Goal: Task Accomplishment & Management: Manage account settings

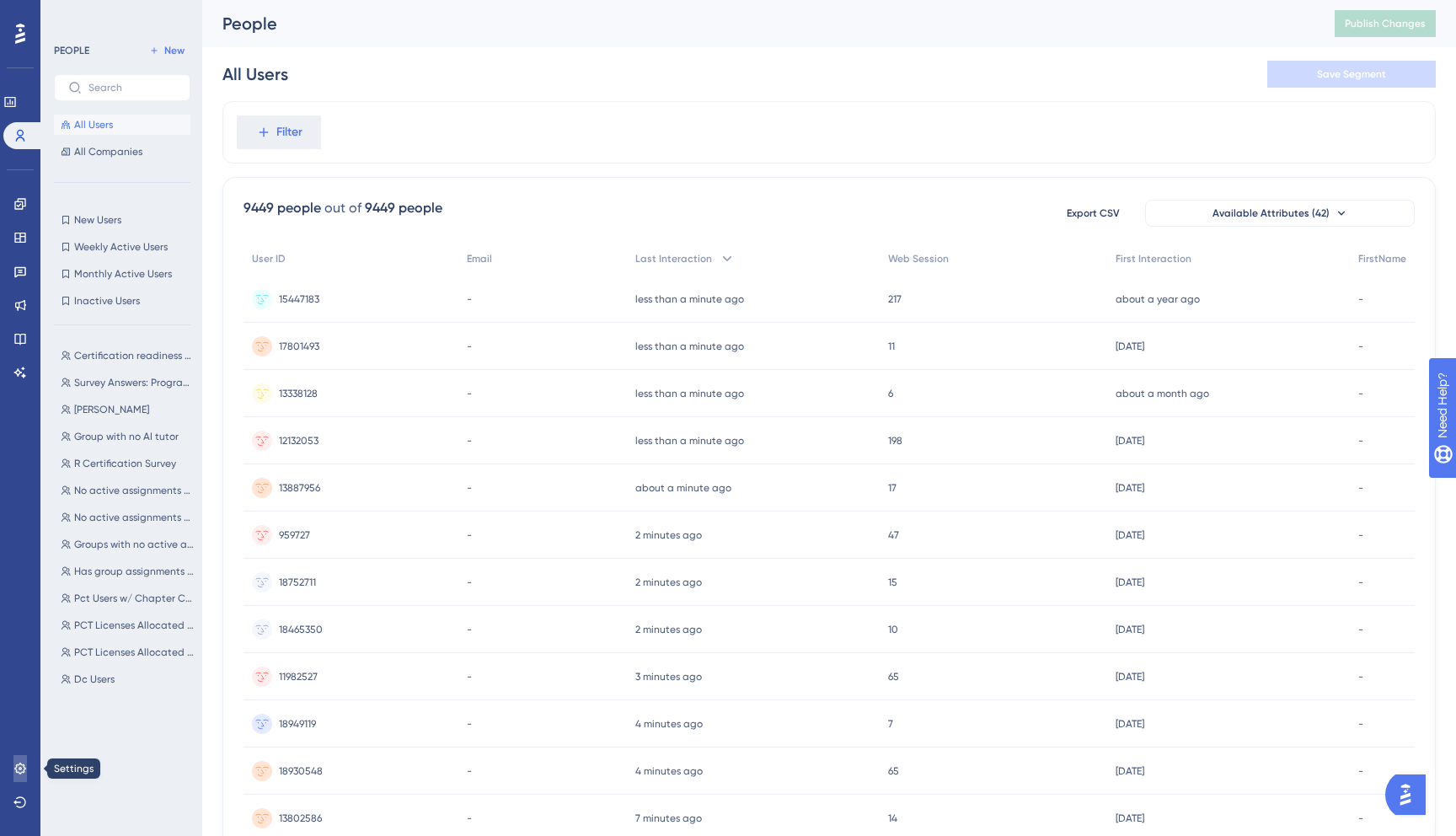
click at [19, 772] on icon at bounding box center [21, 768] width 14 height 14
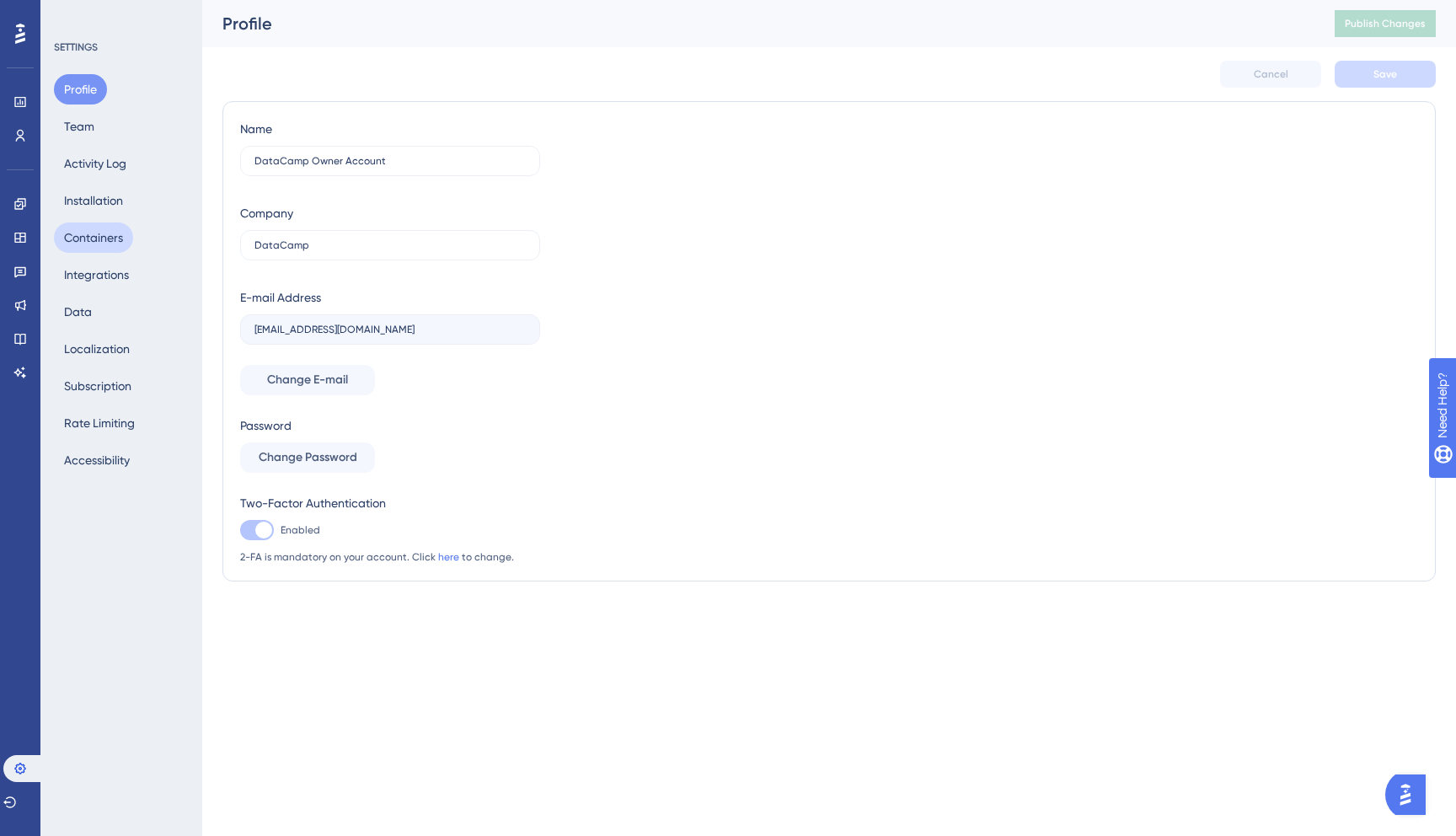
click at [124, 250] on button "Containers" at bounding box center [94, 238] width 80 height 30
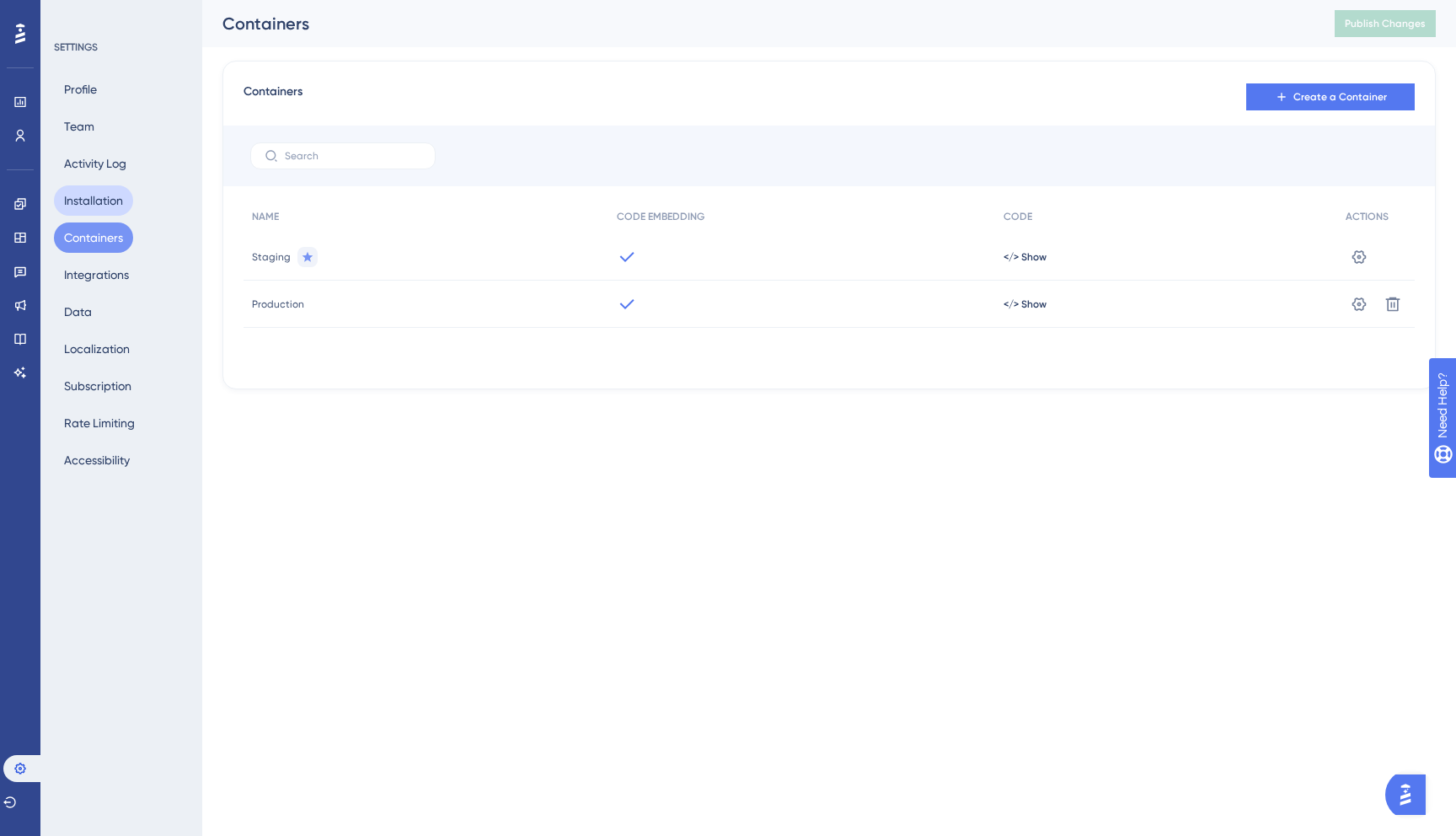
click at [124, 208] on button "Installation" at bounding box center [94, 200] width 80 height 30
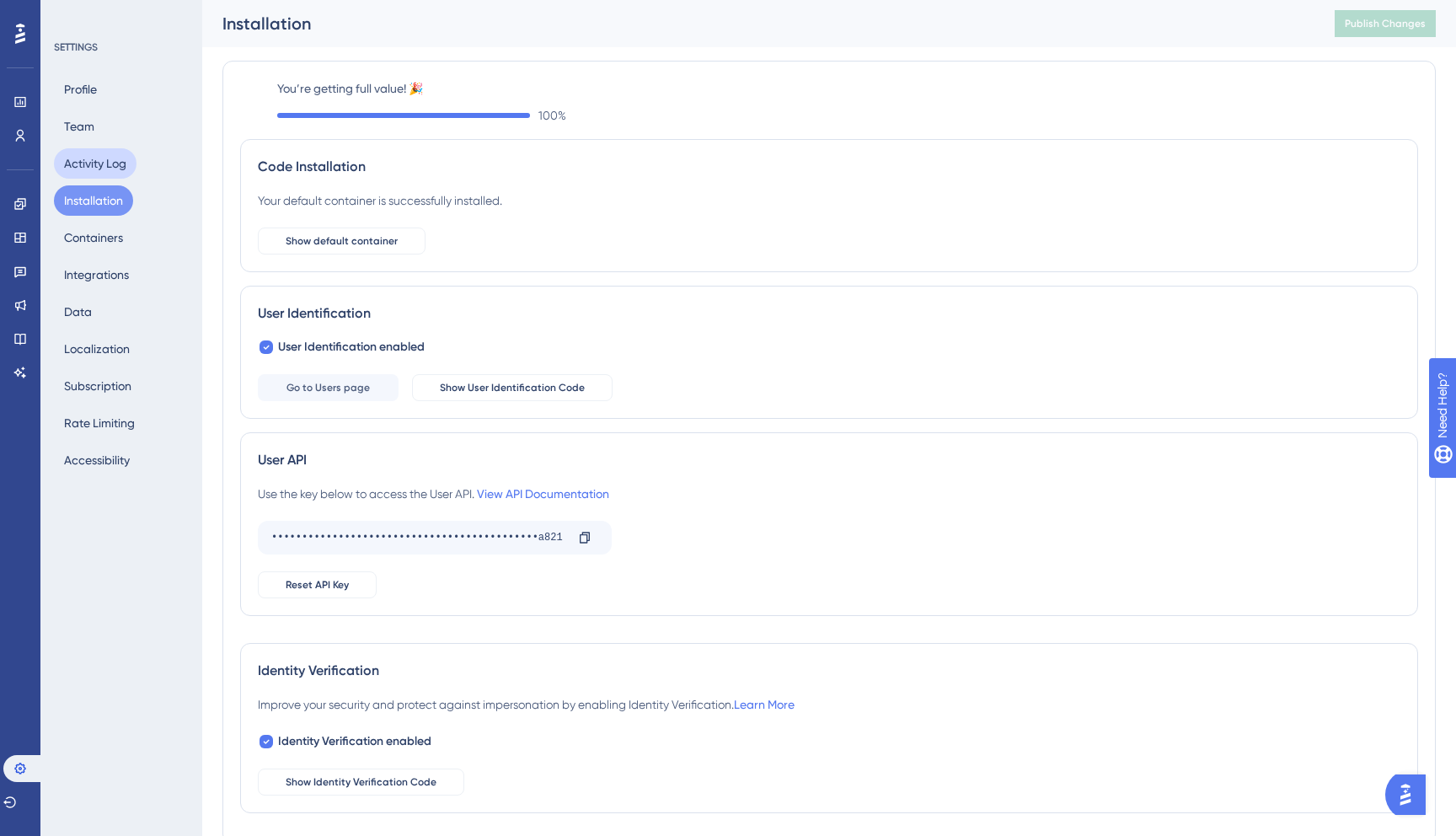
click at [120, 173] on button "Activity Log" at bounding box center [95, 163] width 83 height 30
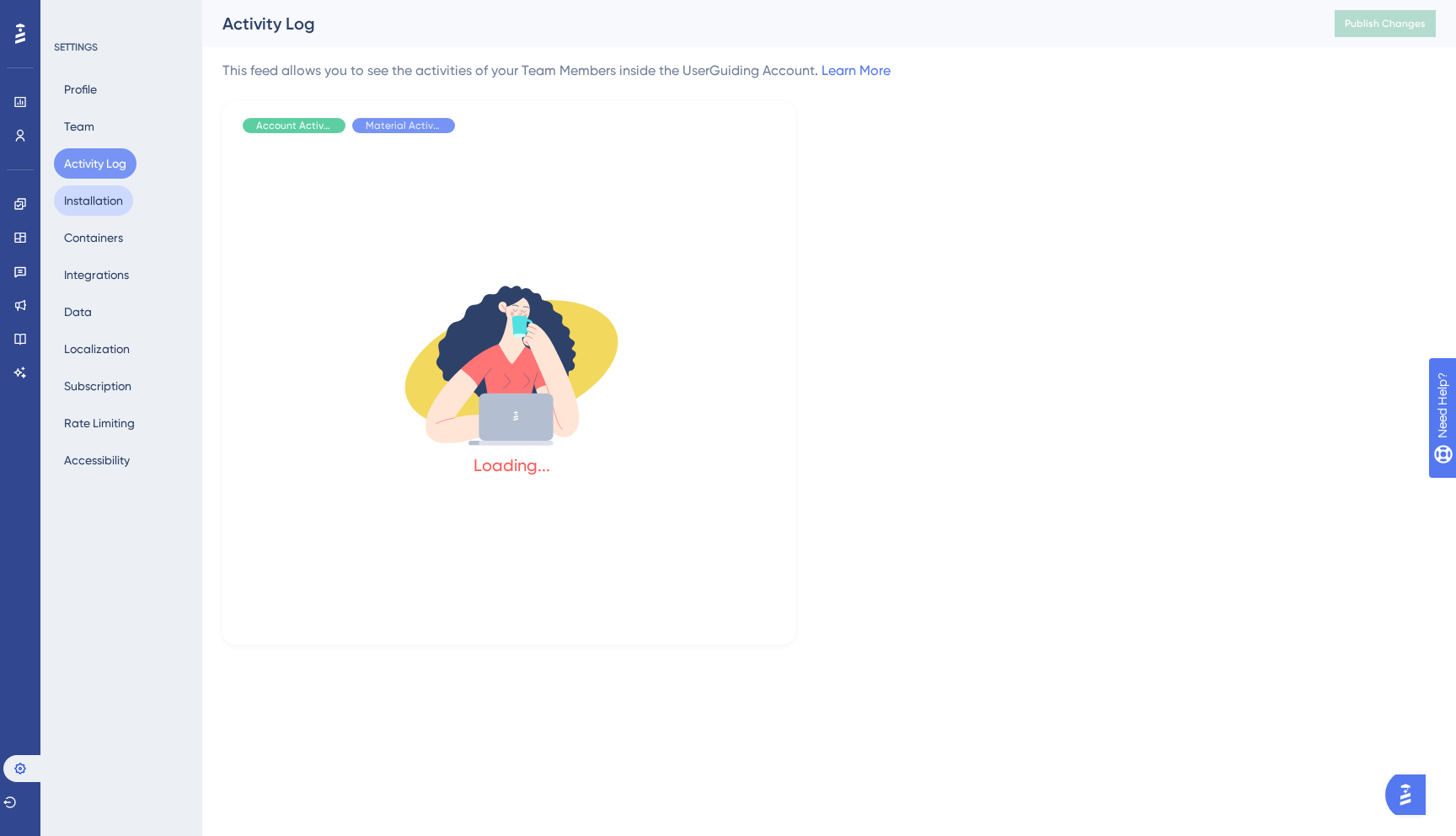
click at [110, 213] on button "Installation" at bounding box center [94, 200] width 80 height 30
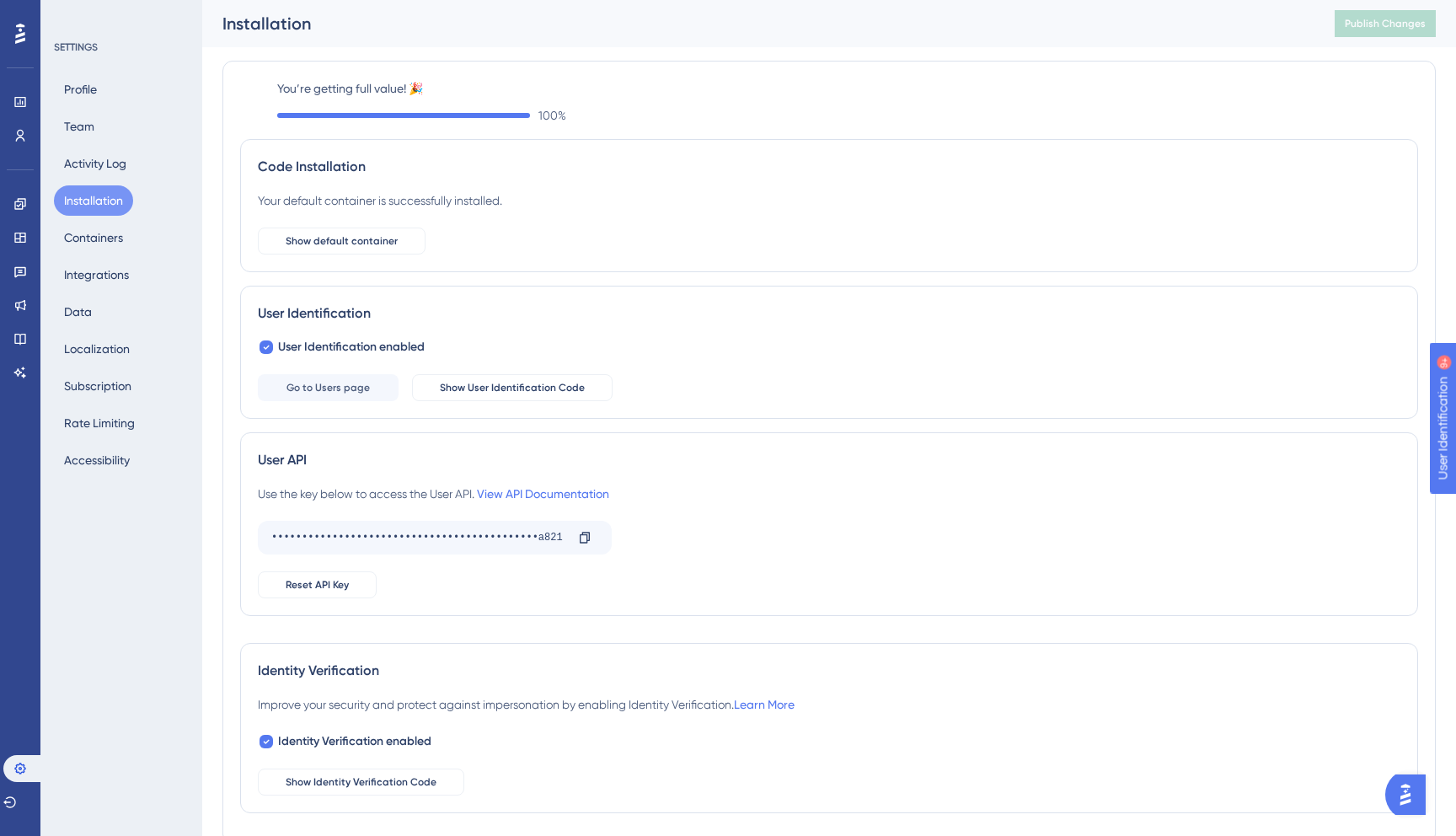
click at [110, 250] on div "✨ Save My Spot!✨" at bounding box center [729, 391] width 1456 height 836
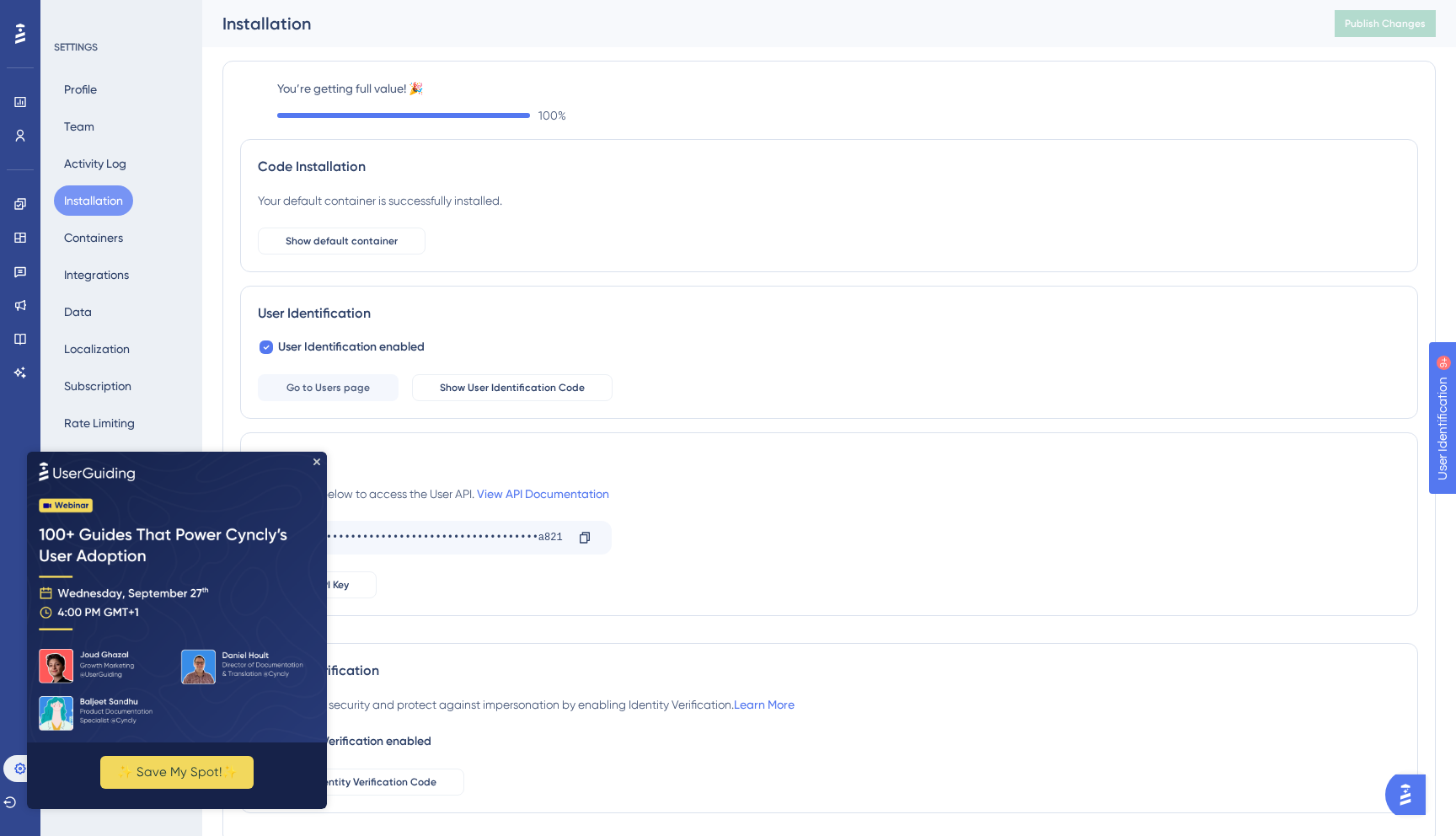
click at [123, 451] on html "✨ Save My Spot!✨" at bounding box center [176, 629] width 300 height 357
click at [103, 274] on button "Integrations" at bounding box center [97, 275] width 86 height 30
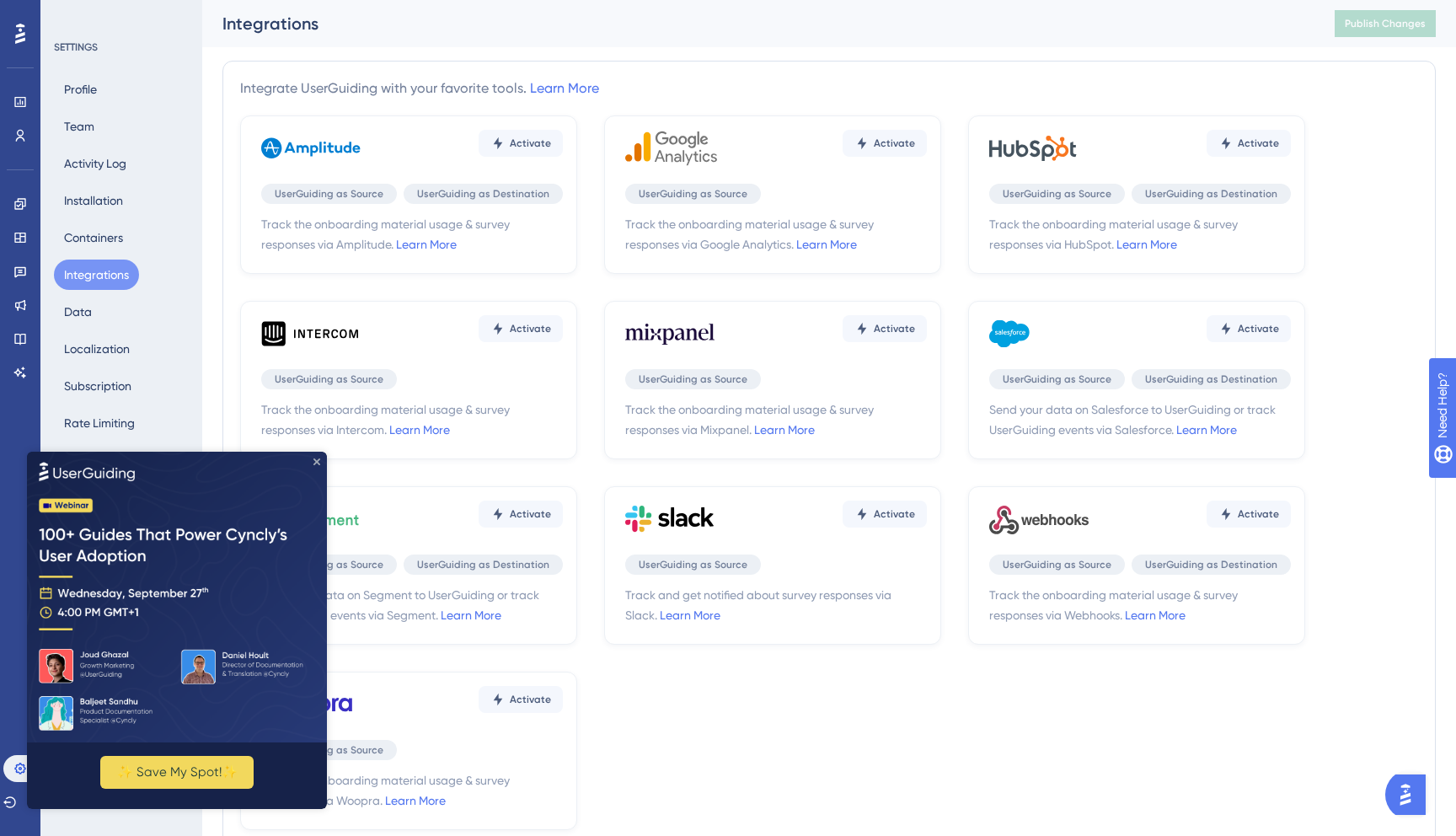
click at [314, 464] on icon "Close Preview" at bounding box center [316, 461] width 7 height 7
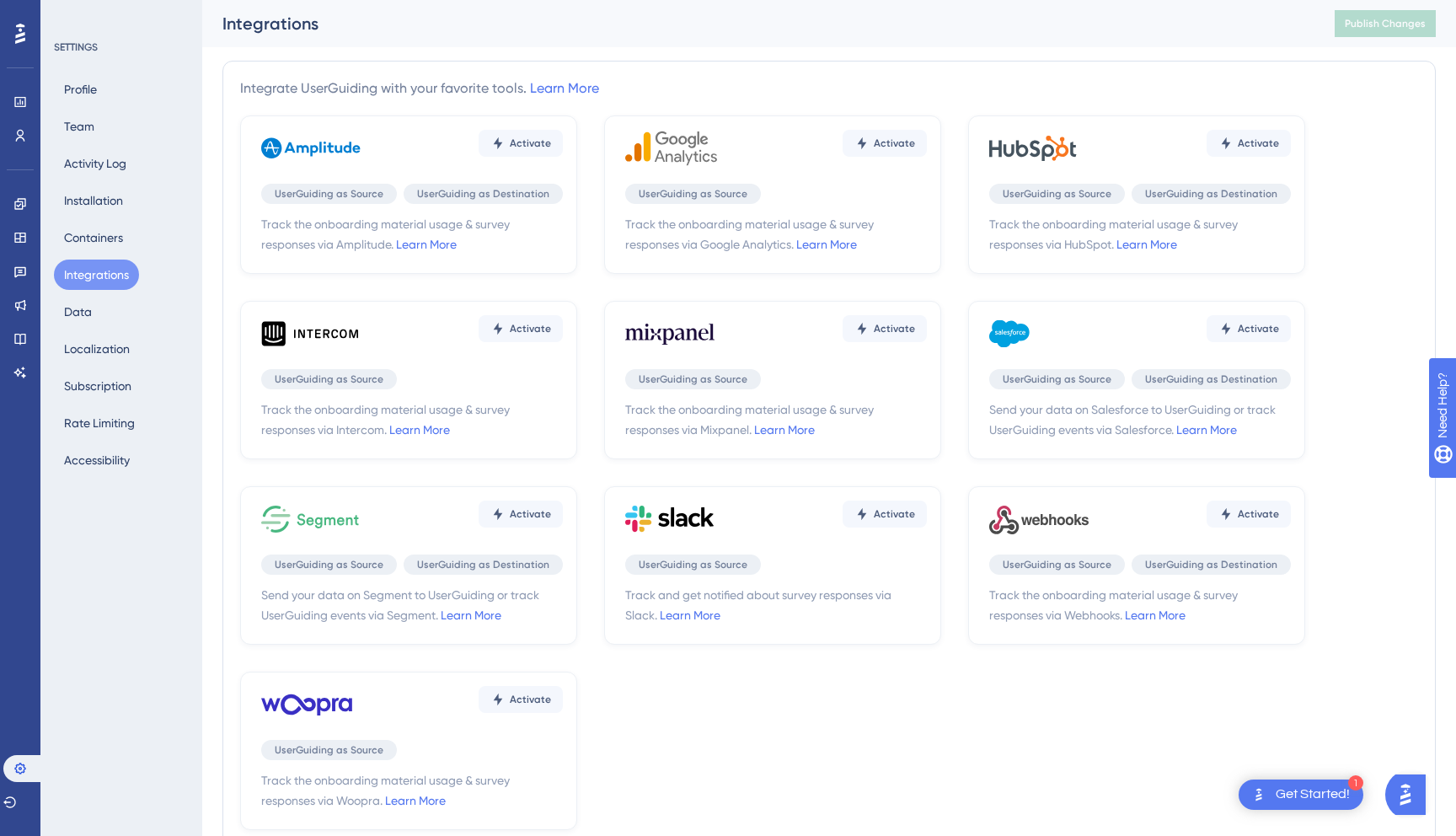
click at [110, 314] on div "Profile Team Activity Log Installation Containers Integrations Data Localizatio…" at bounding box center [121, 275] width 136 height 401
click at [74, 316] on button "Data" at bounding box center [78, 312] width 48 height 30
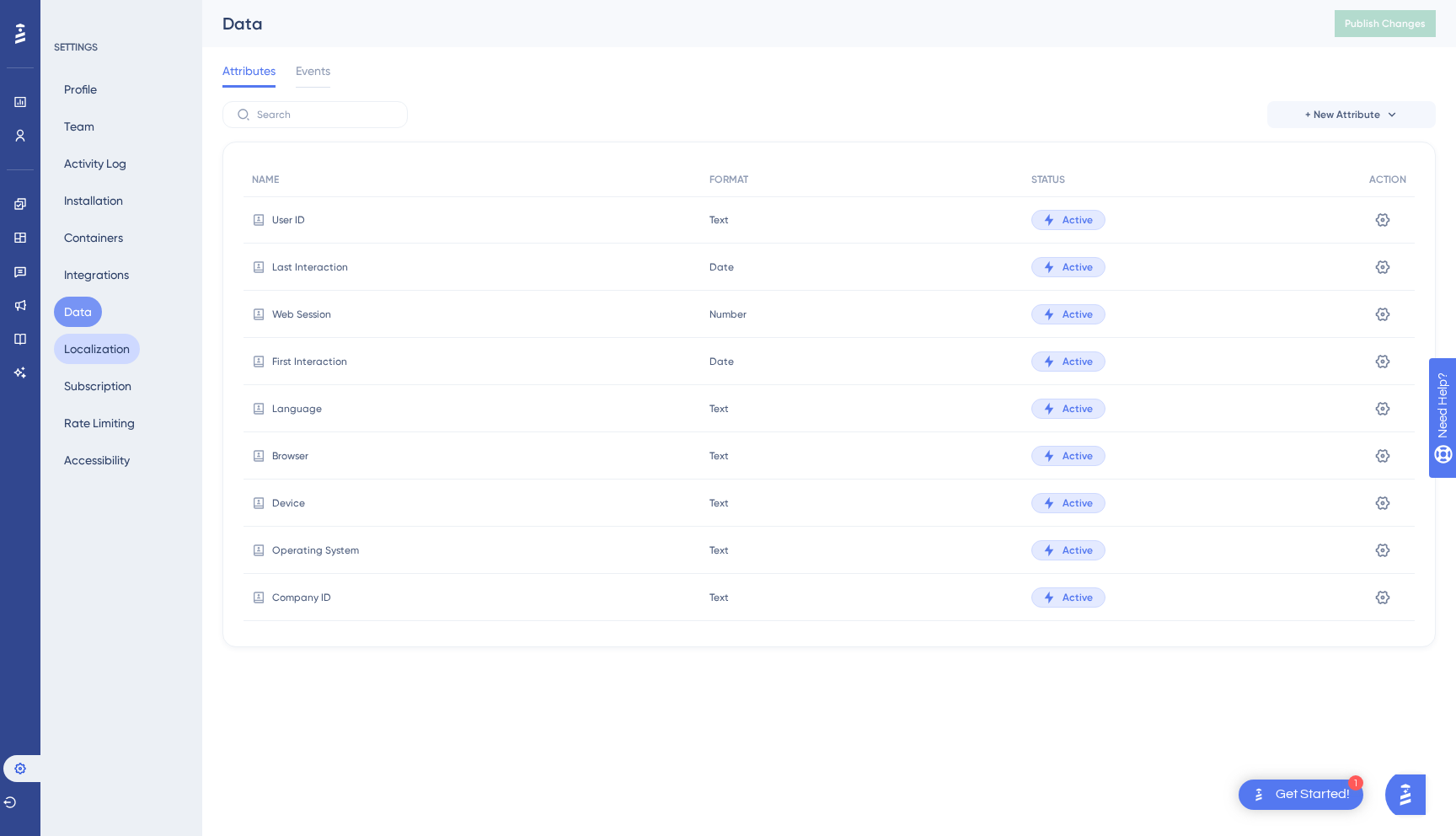
click at [81, 359] on button "Localization" at bounding box center [97, 348] width 86 height 30
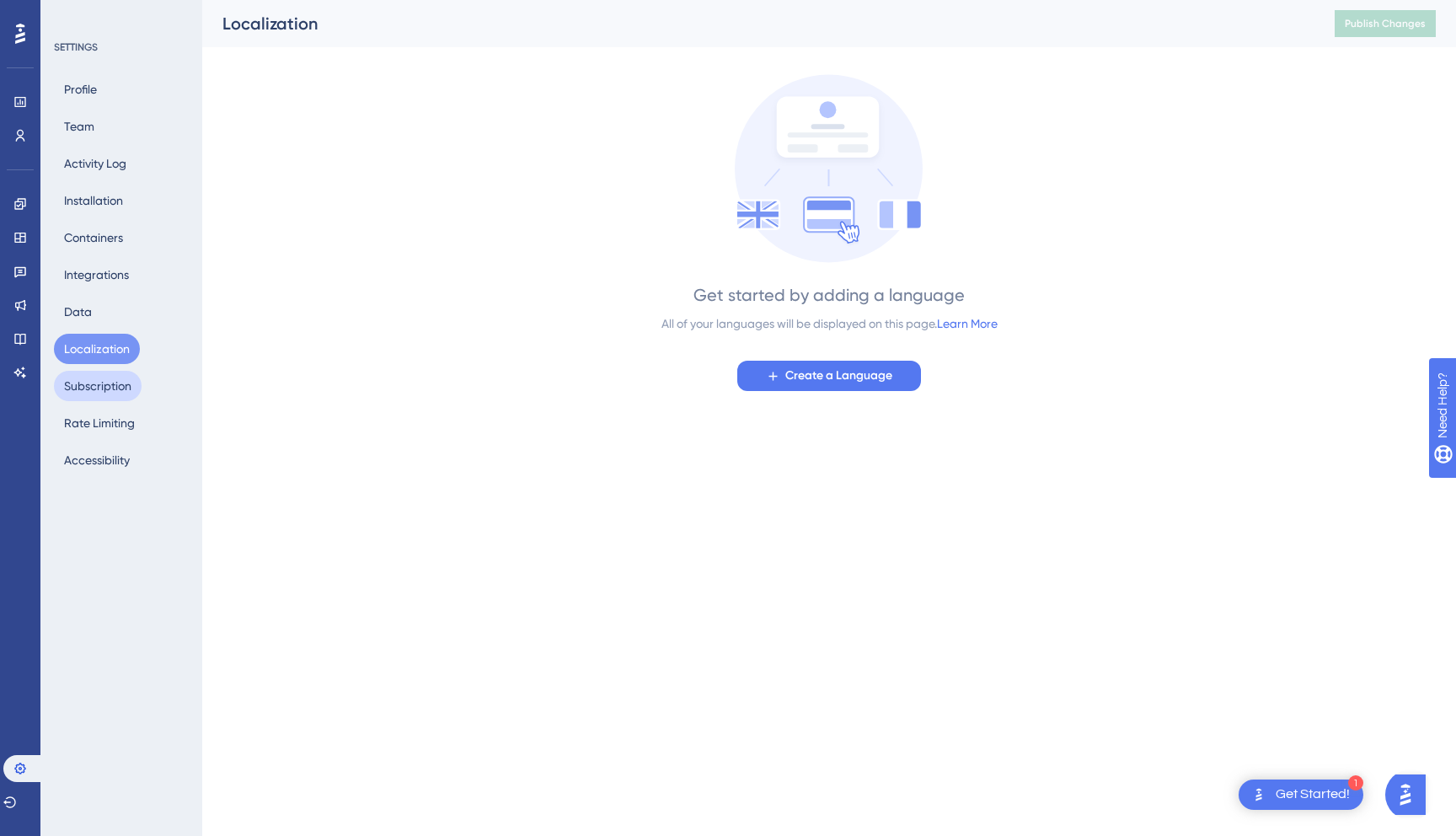
click at [77, 389] on button "Subscription" at bounding box center [98, 386] width 88 height 30
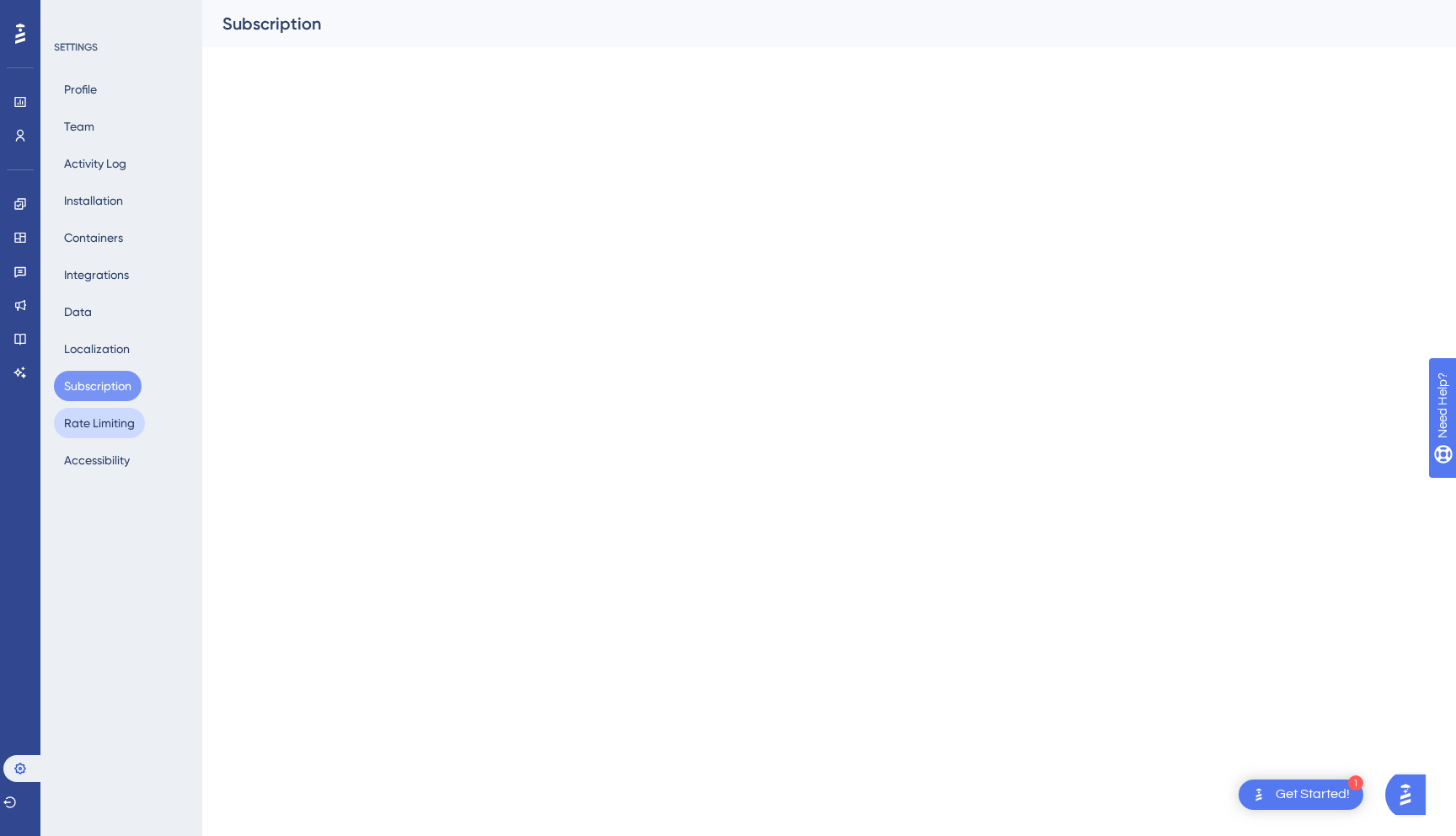
click at [86, 435] on button "Rate Limiting" at bounding box center [99, 423] width 91 height 30
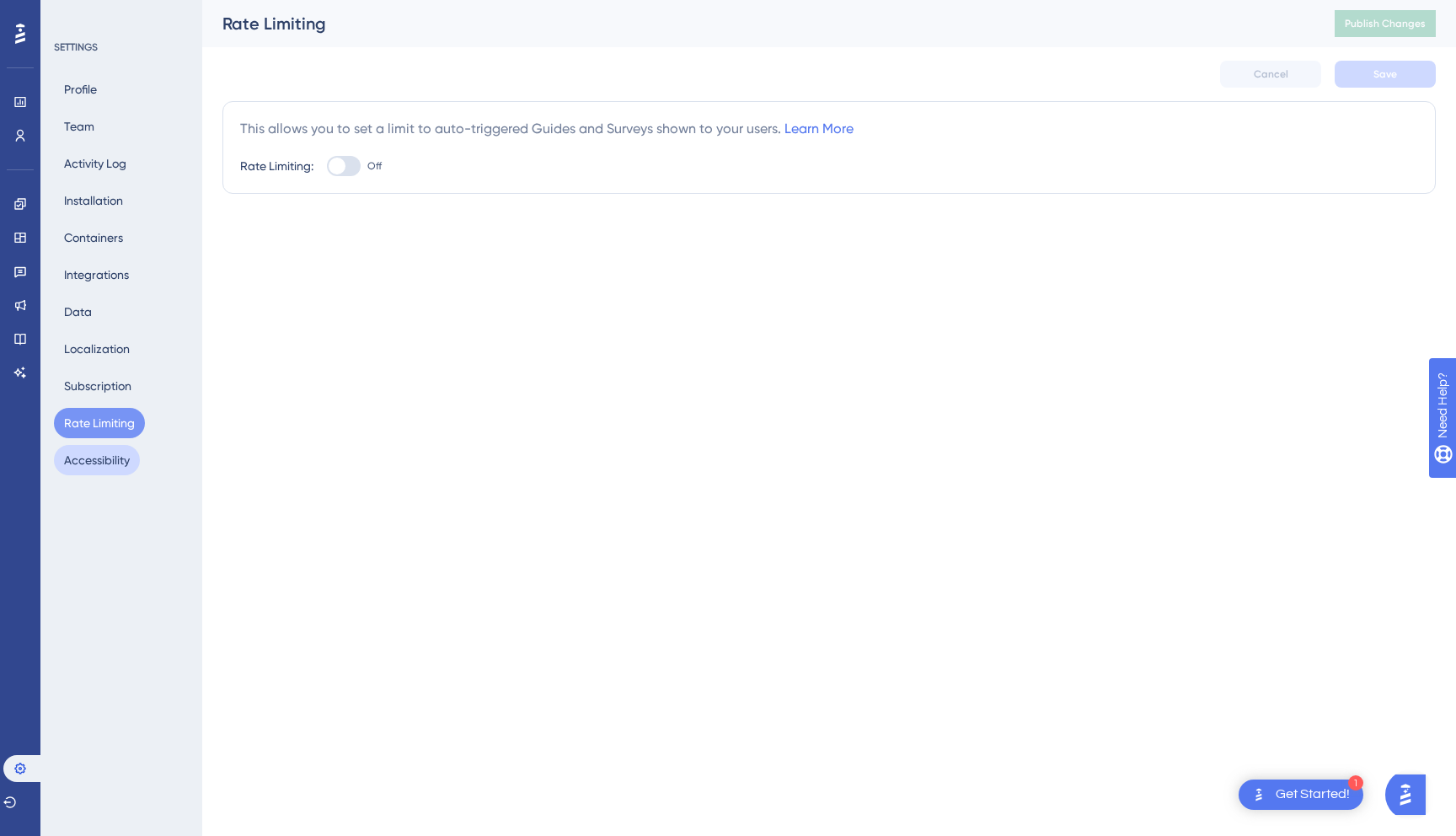
click at [87, 468] on button "Accessibility" at bounding box center [97, 460] width 86 height 30
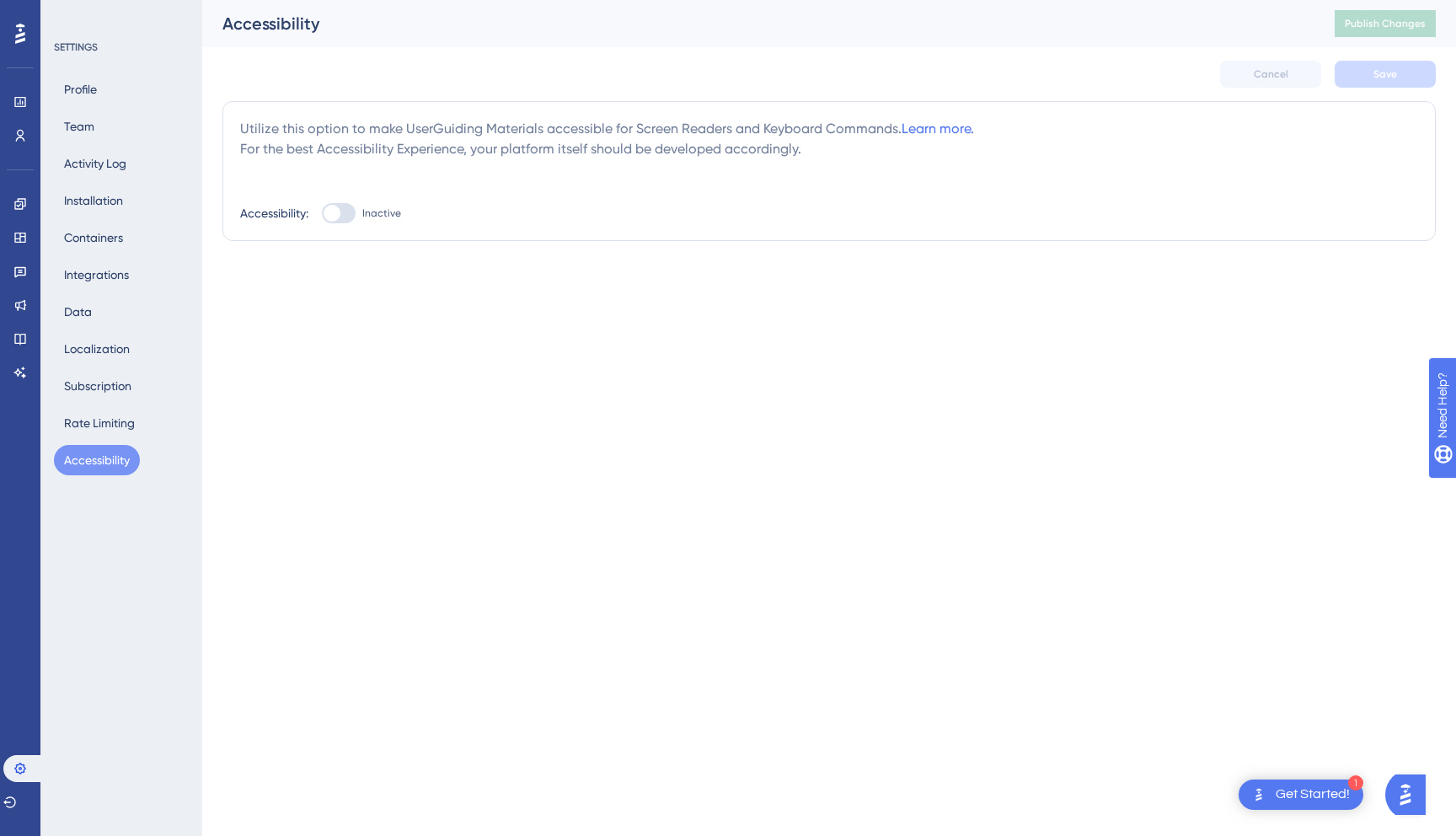
click at [69, 104] on div "Profile Team Activity Log Installation Containers Integrations Data Localizatio…" at bounding box center [121, 275] width 136 height 401
click at [12, 150] on div "Engagement Widgets Feedback Product Updates Knowledge Base AI Assistant" at bounding box center [20, 268] width 27 height 237
click at [14, 134] on icon at bounding box center [21, 136] width 14 height 14
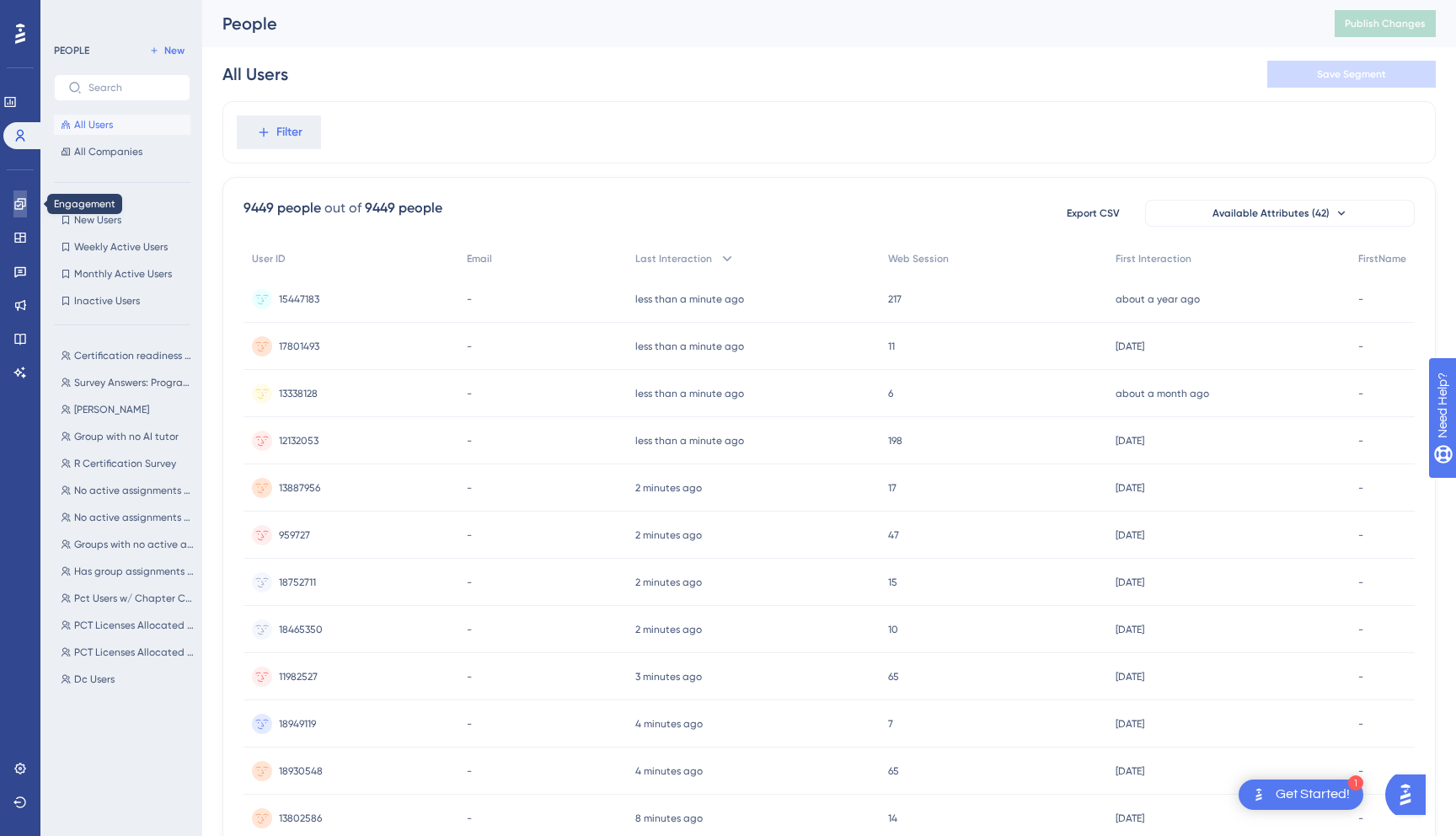
click at [18, 200] on icon at bounding box center [19, 203] width 11 height 11
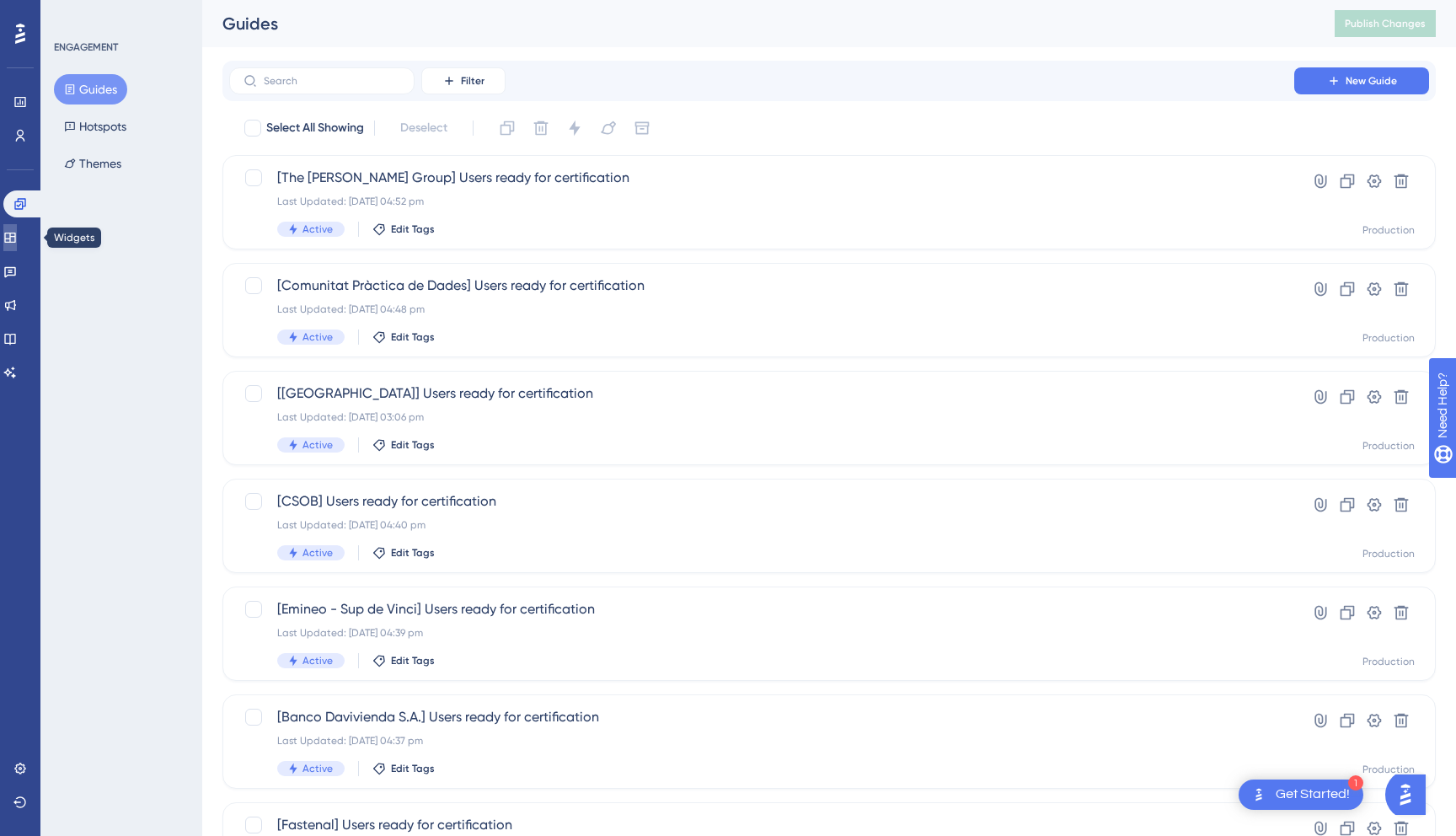
click at [17, 238] on icon at bounding box center [10, 238] width 14 height 14
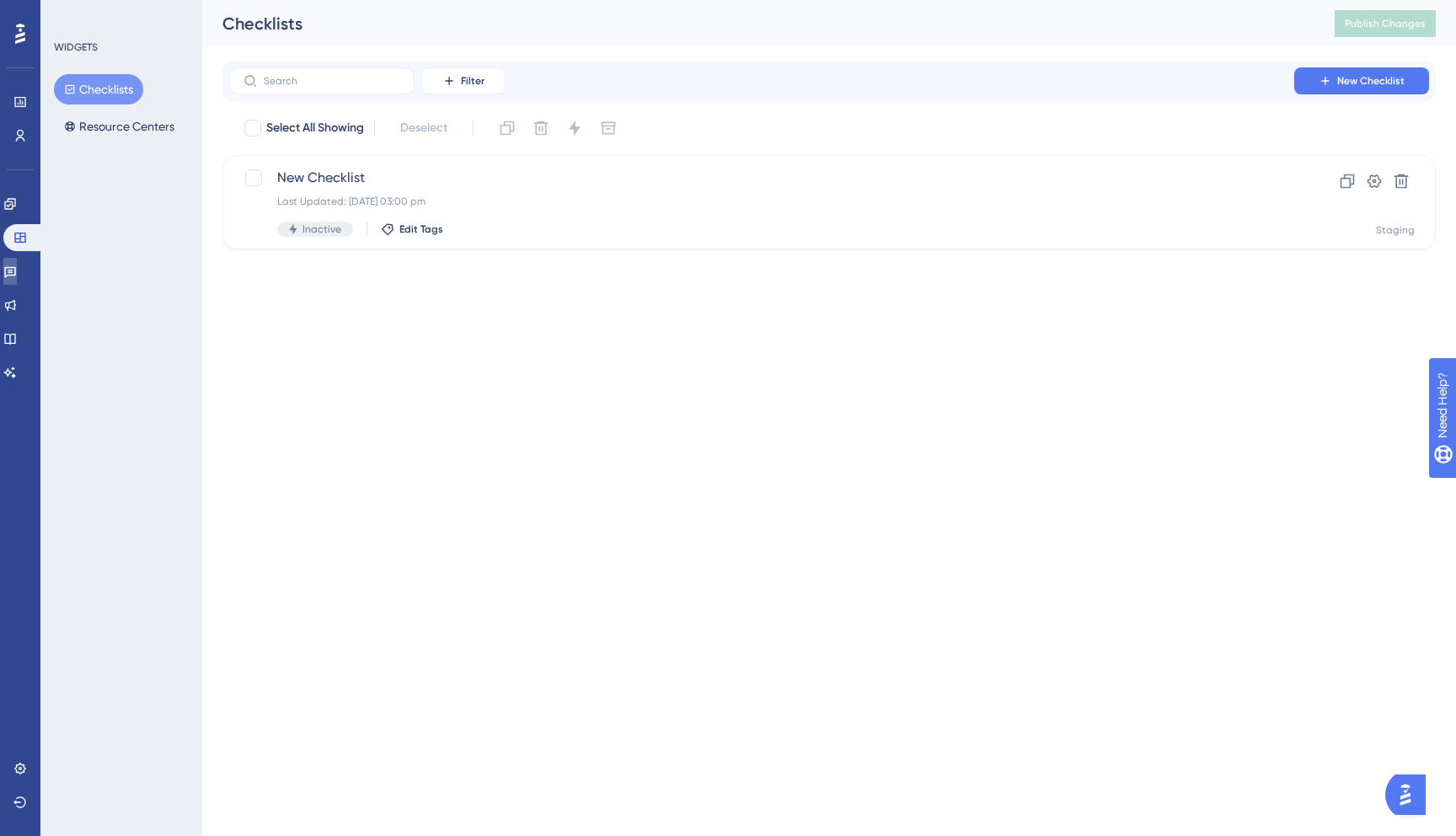
click at [17, 263] on link at bounding box center [10, 271] width 14 height 27
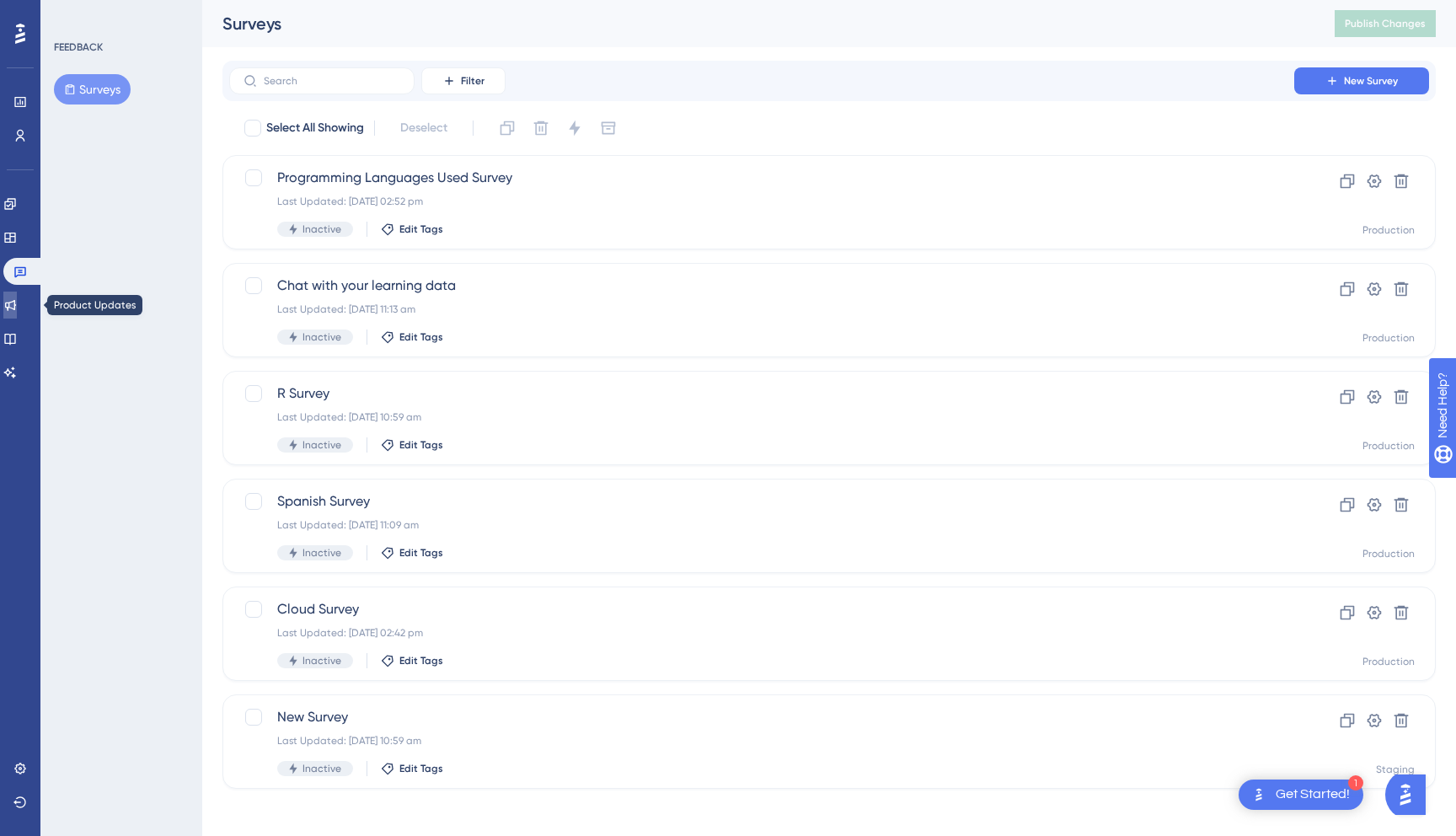
click at [17, 296] on link at bounding box center [10, 305] width 14 height 27
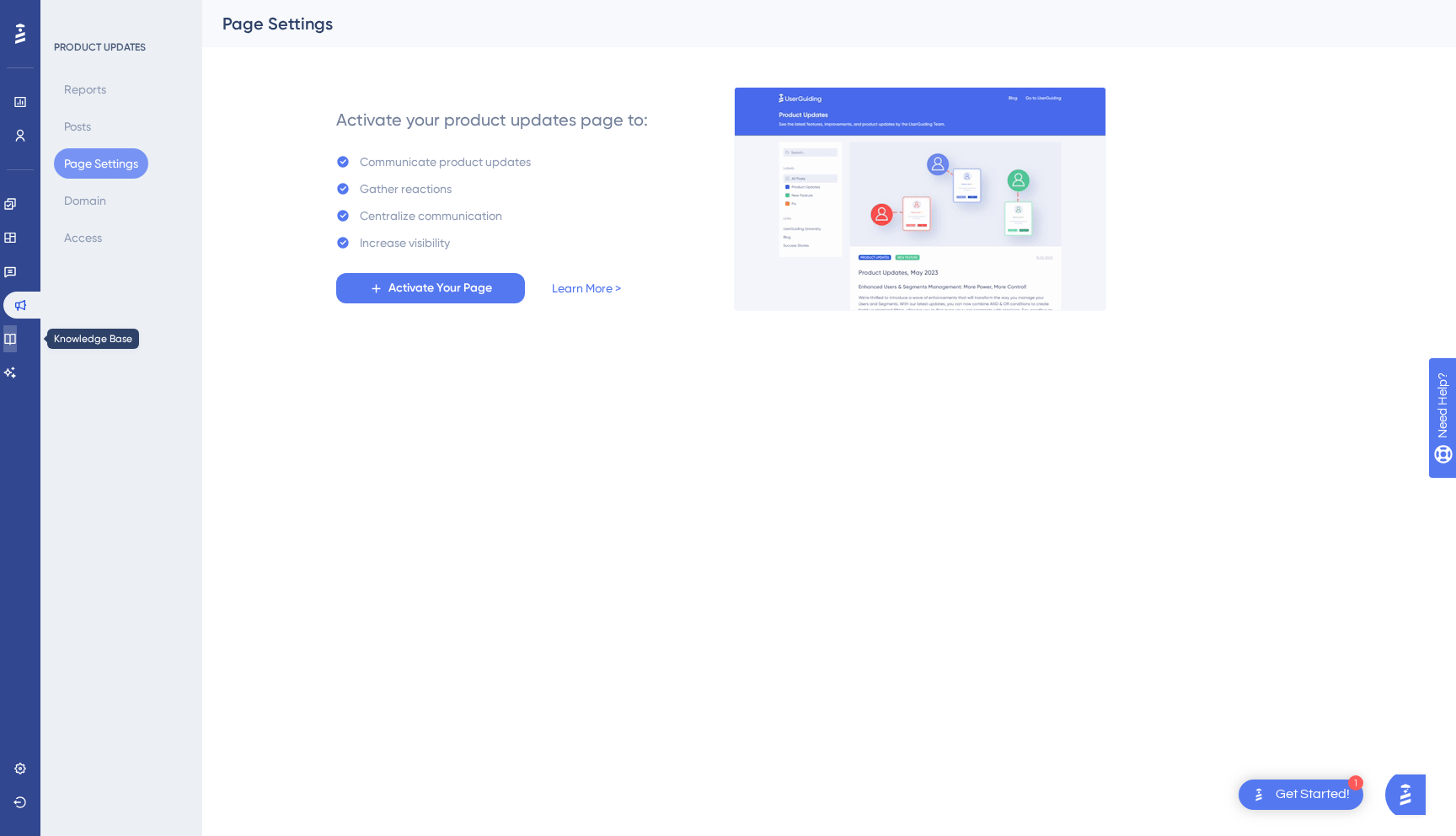
click at [15, 338] on icon at bounding box center [9, 338] width 11 height 11
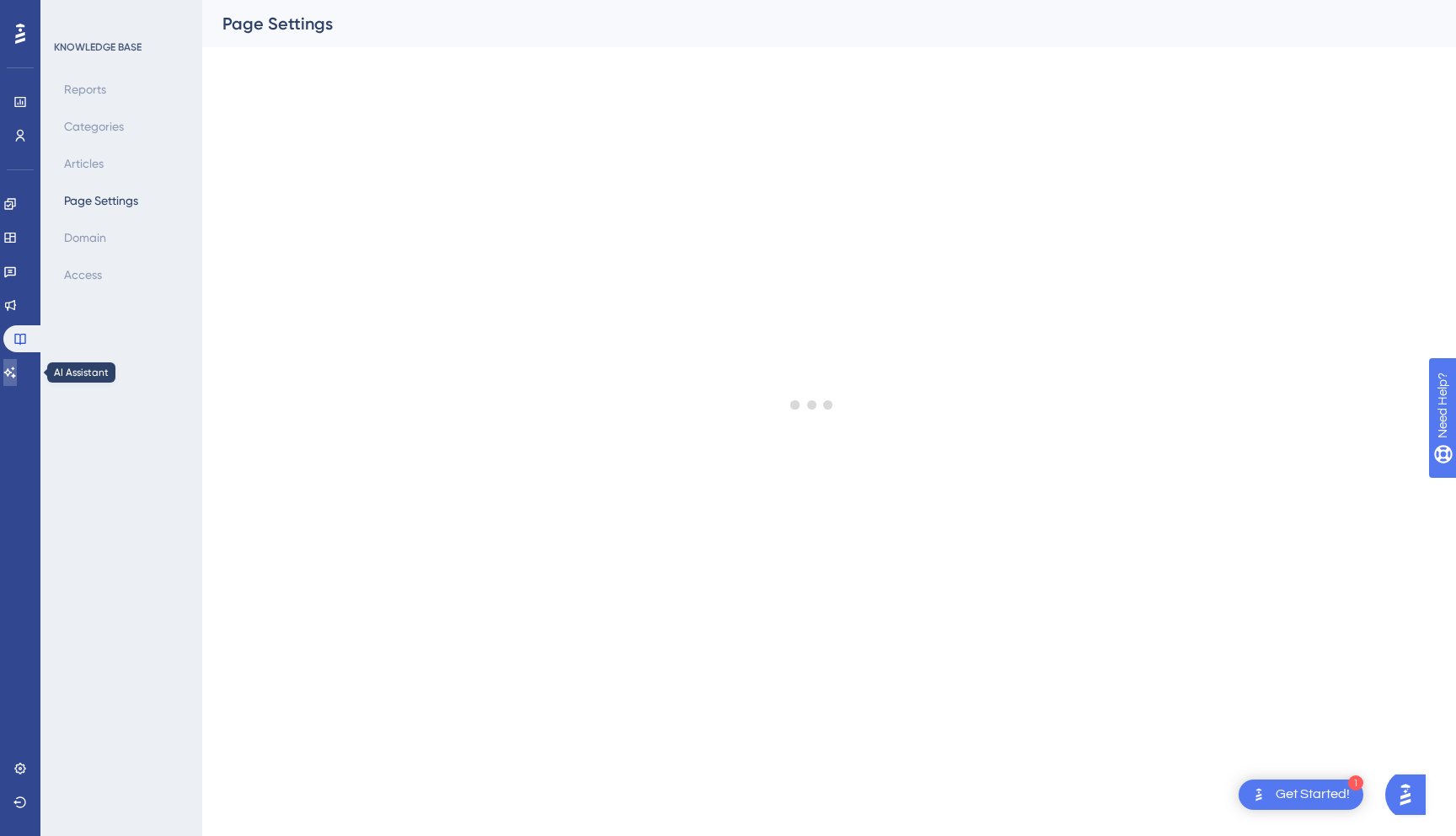
click at [16, 372] on icon at bounding box center [10, 371] width 12 height 11
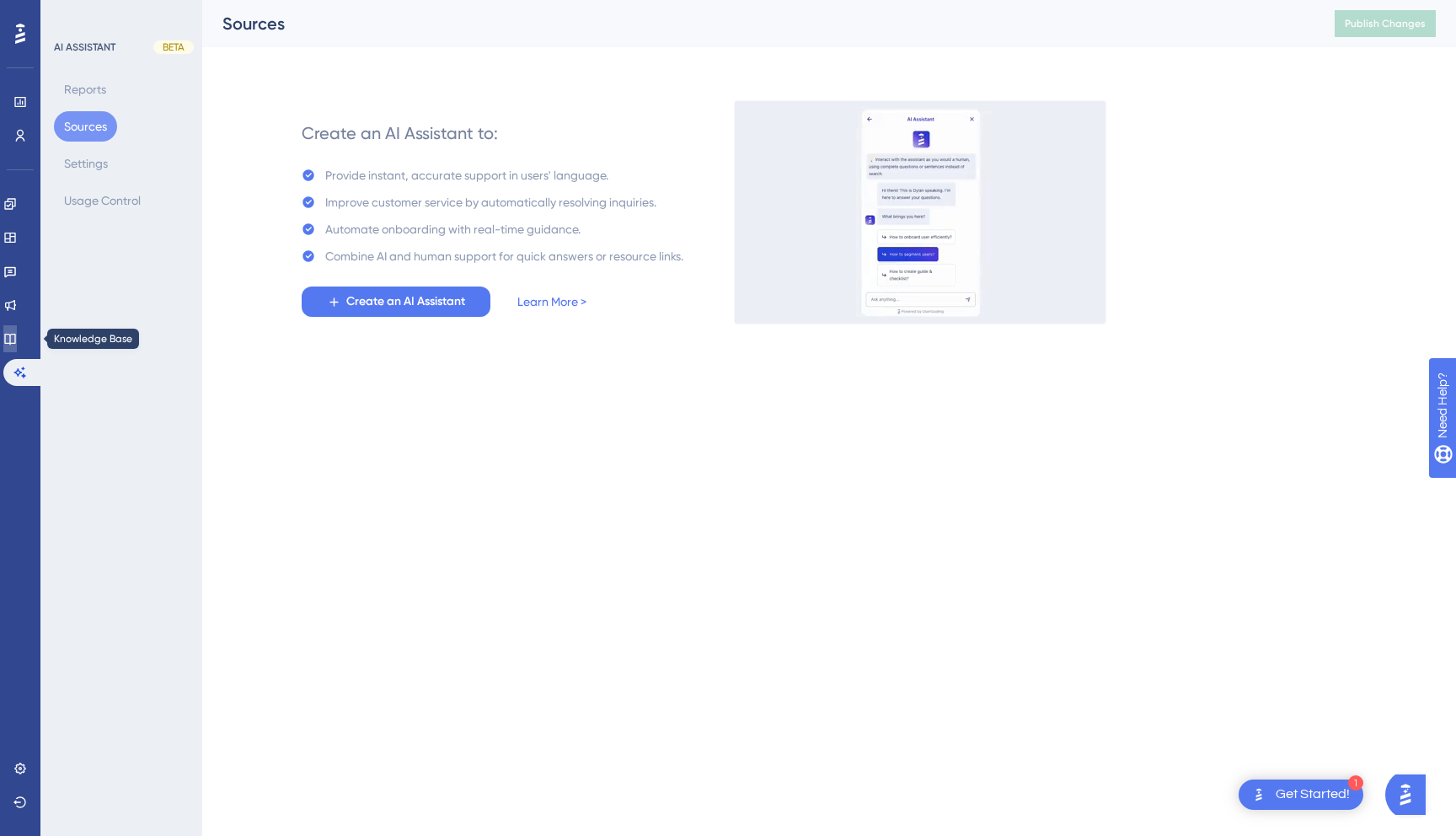
click at [17, 330] on link at bounding box center [10, 338] width 14 height 27
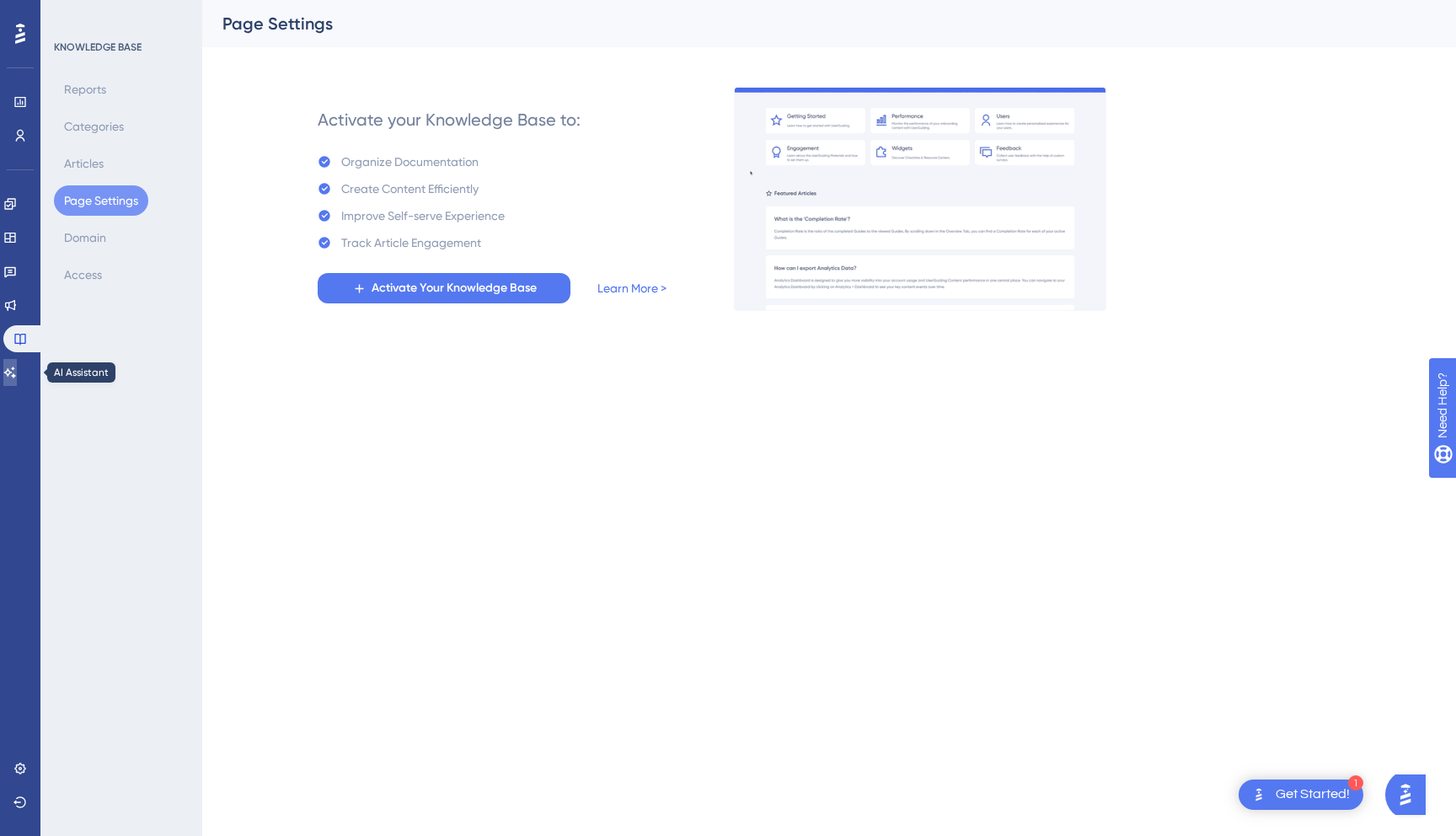
click at [17, 367] on icon at bounding box center [10, 372] width 14 height 14
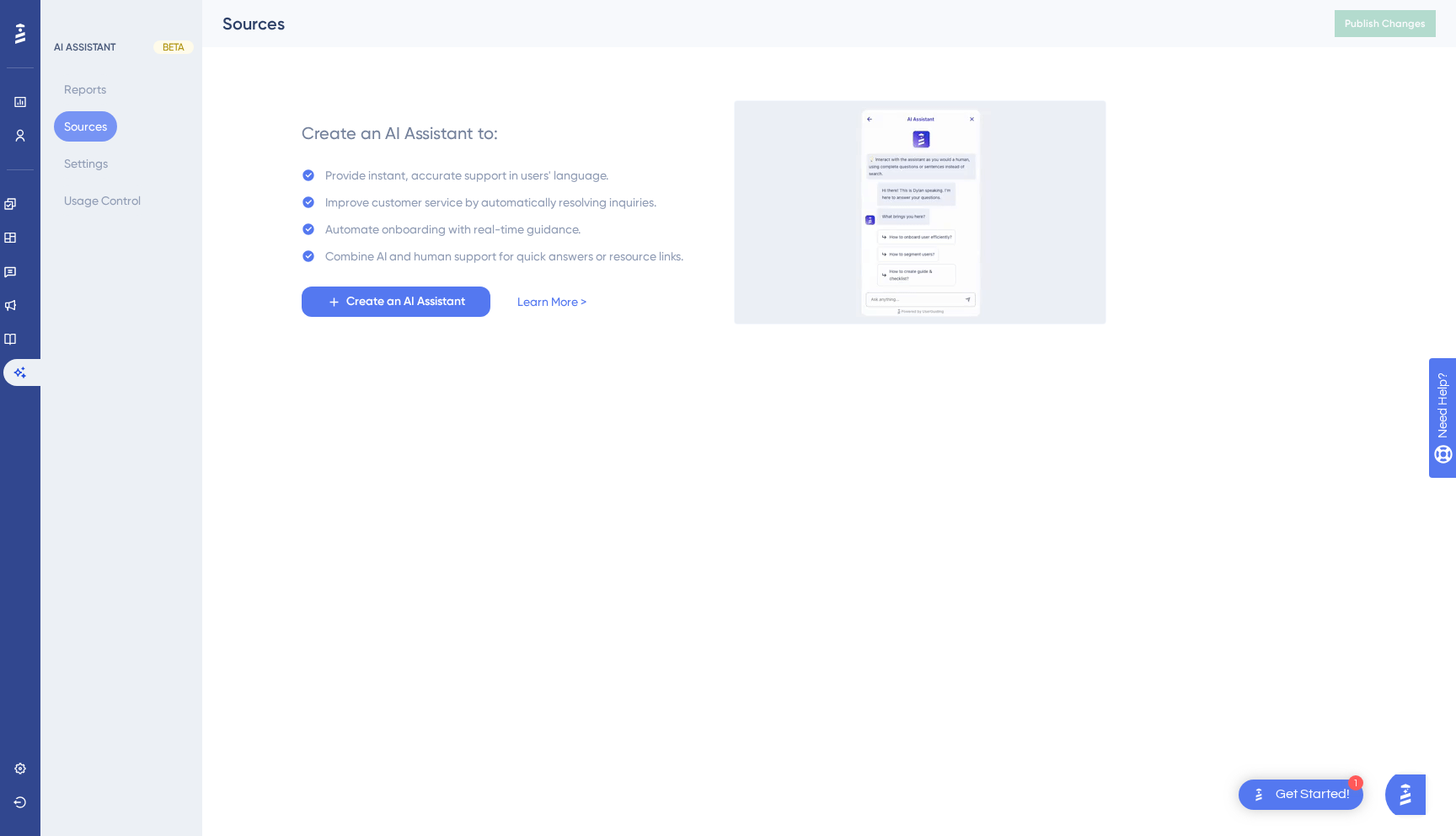
click at [16, 321] on div "Engagement Widgets Feedback Product Updates Knowledge Base AI Assistant" at bounding box center [20, 288] width 34 height 195
click at [16, 337] on icon at bounding box center [10, 339] width 14 height 14
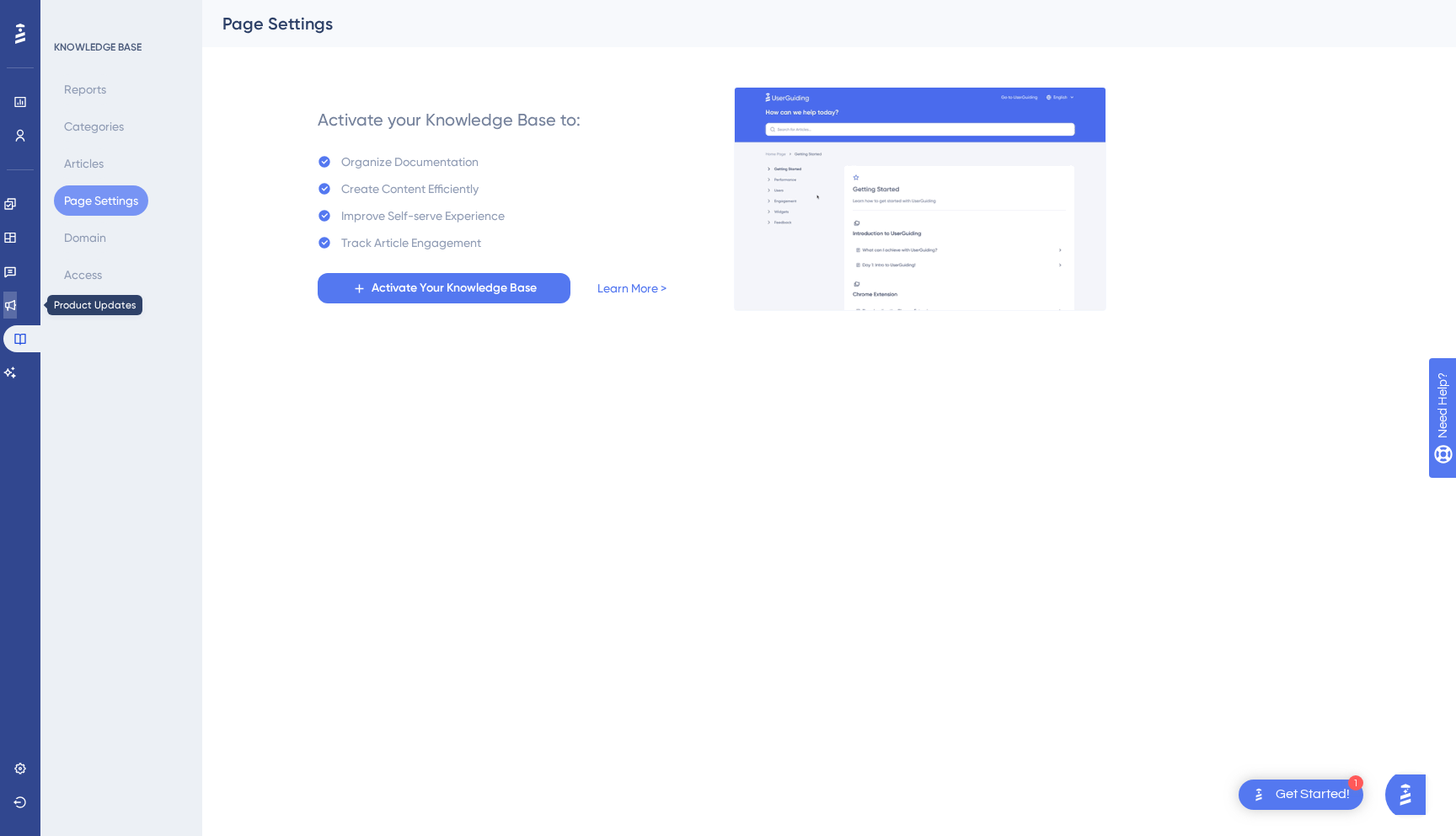
click at [17, 300] on icon at bounding box center [10, 306] width 14 height 14
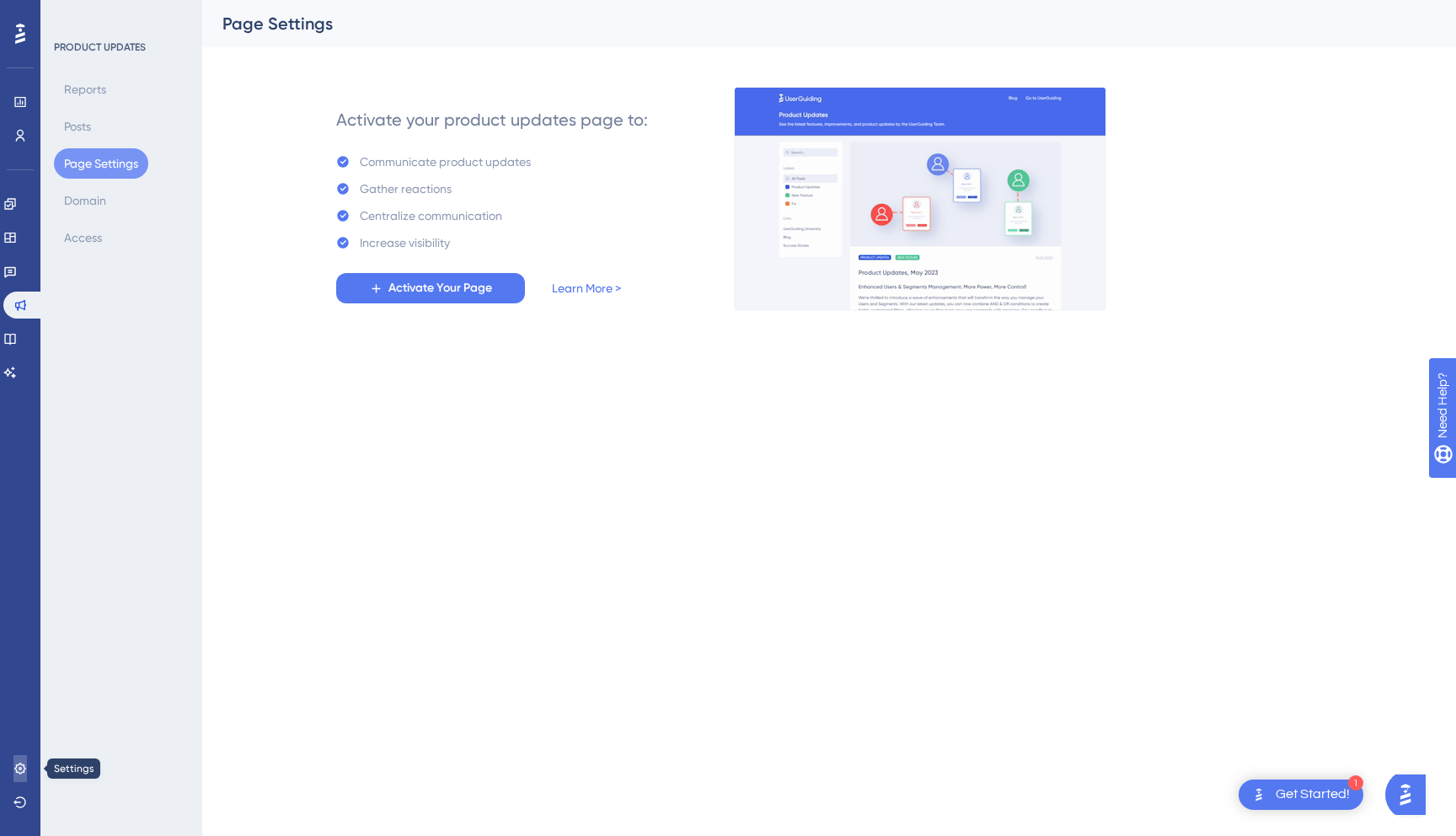
click at [24, 780] on link at bounding box center [21, 768] width 14 height 27
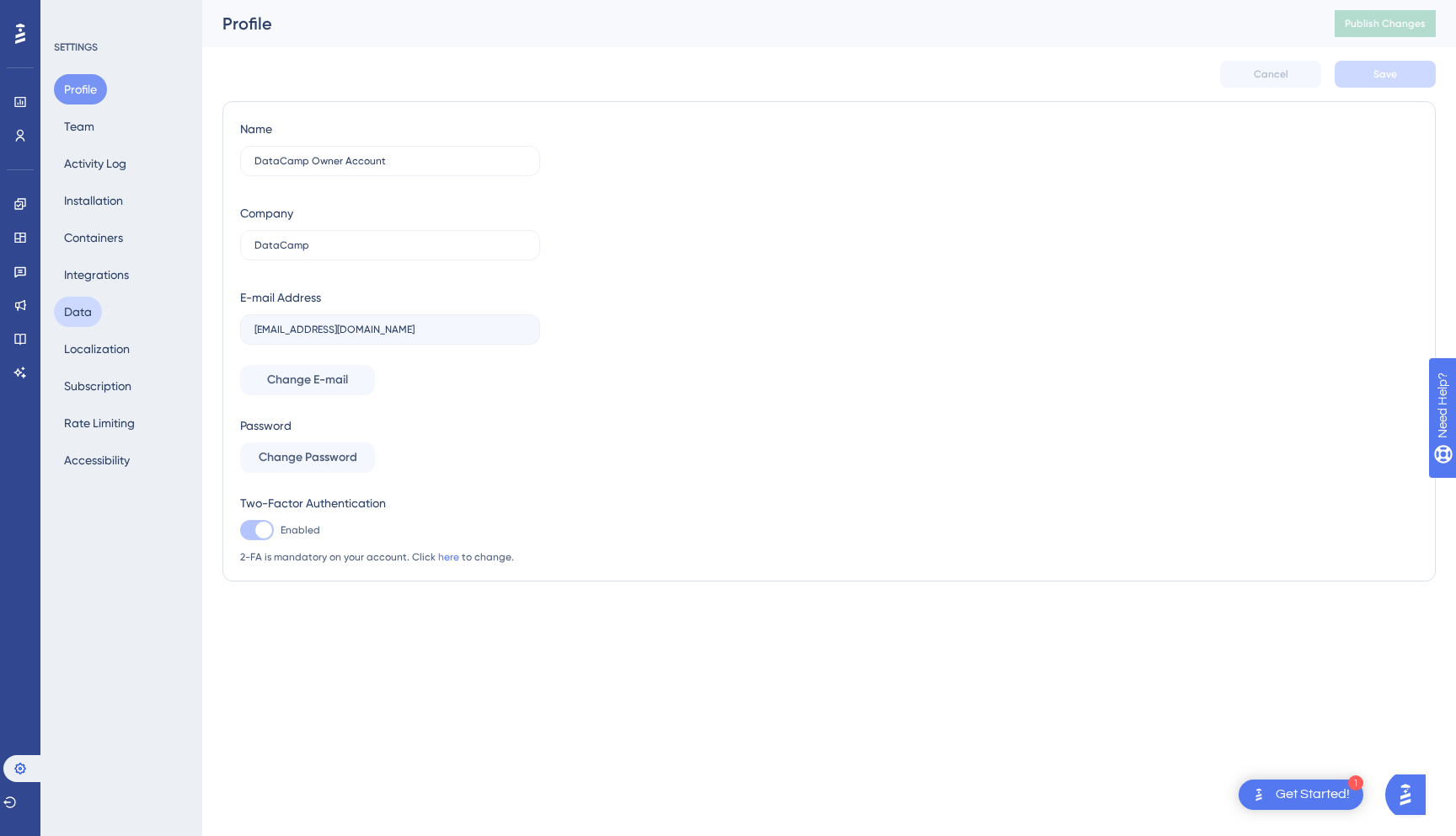
click at [86, 312] on button "Data" at bounding box center [78, 312] width 48 height 30
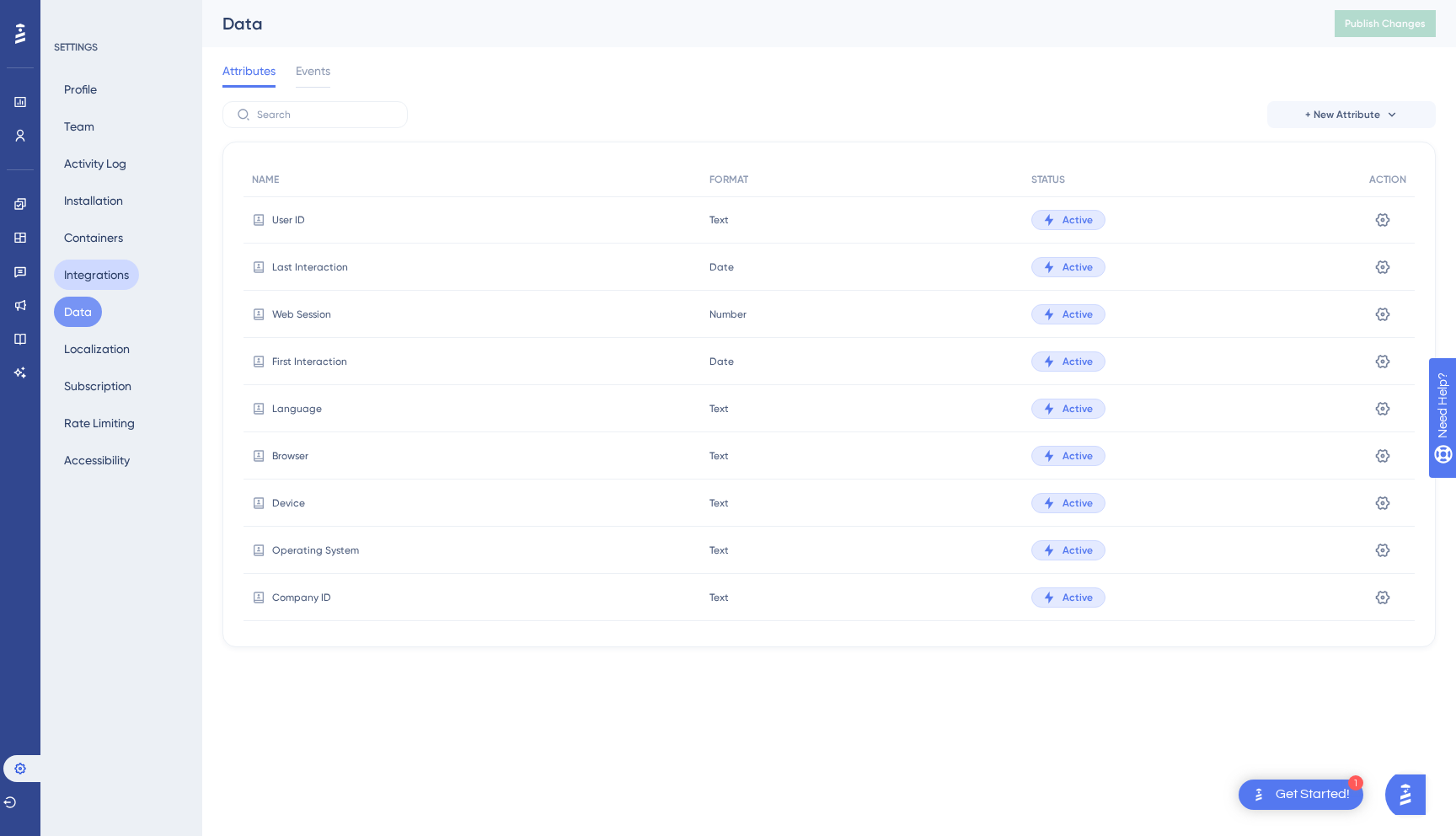
click at [87, 283] on button "Integrations" at bounding box center [97, 275] width 86 height 30
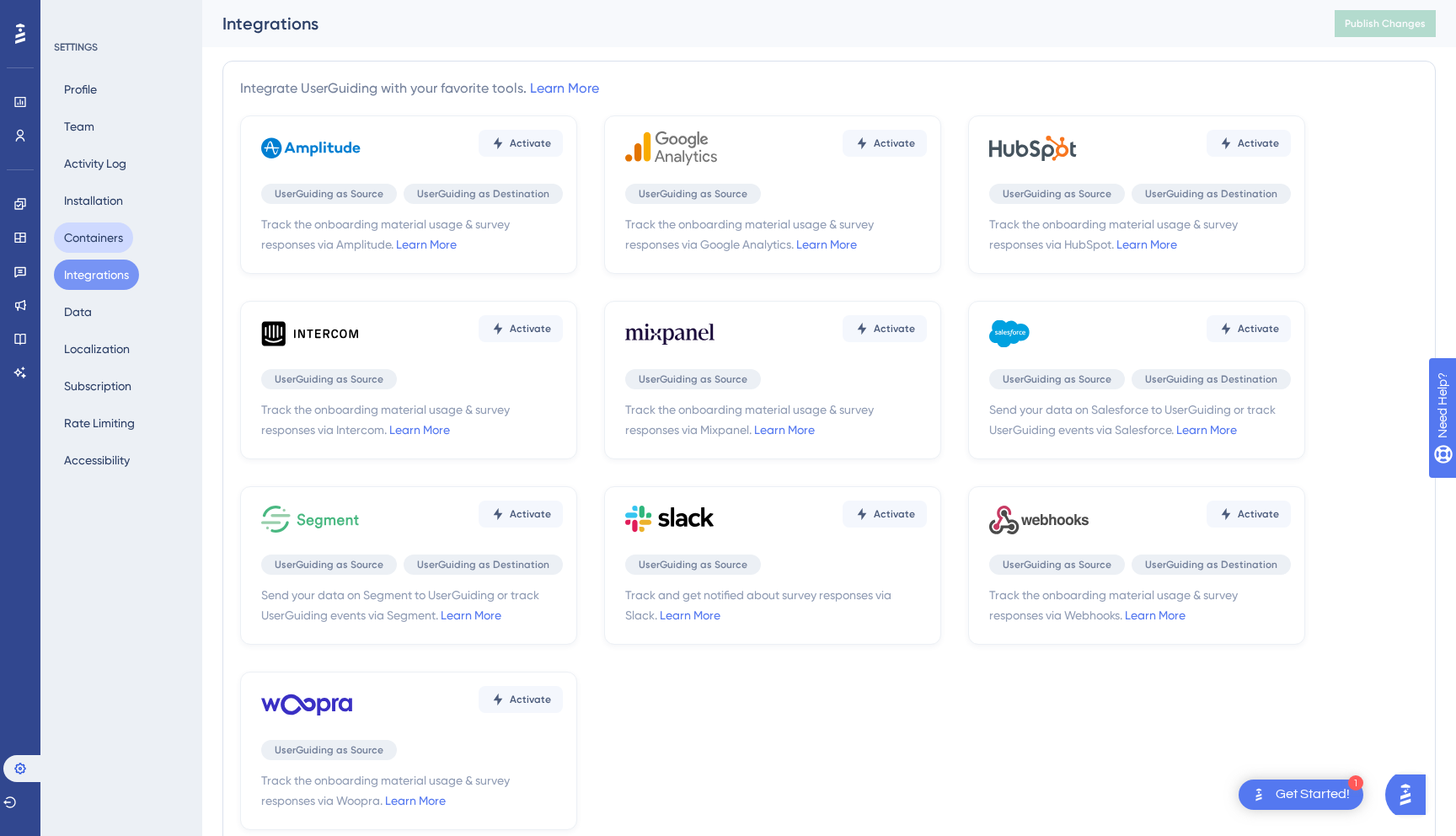
click at [87, 246] on button "Containers" at bounding box center [94, 238] width 80 height 30
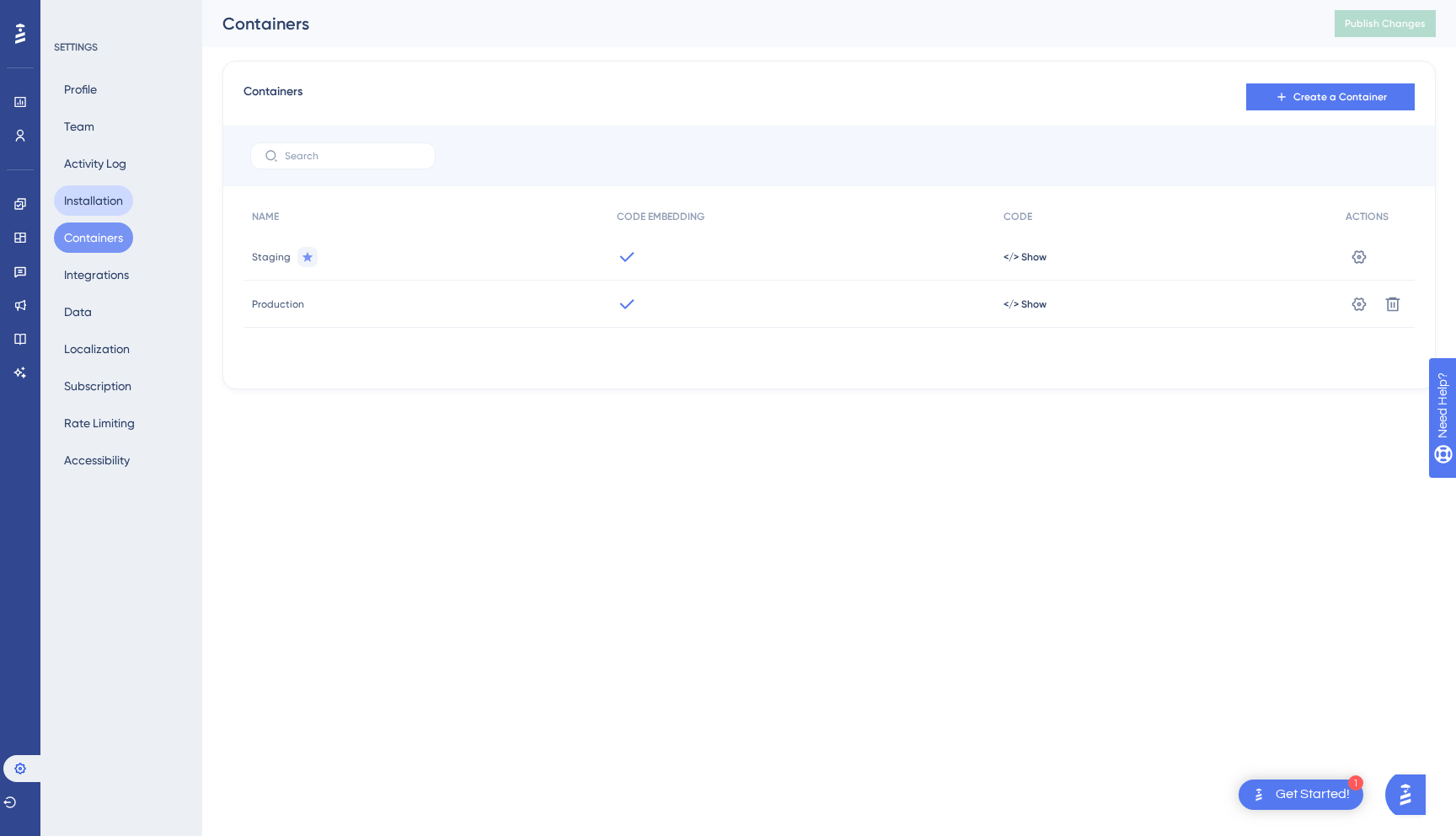
click at [87, 211] on button "Installation" at bounding box center [94, 200] width 80 height 30
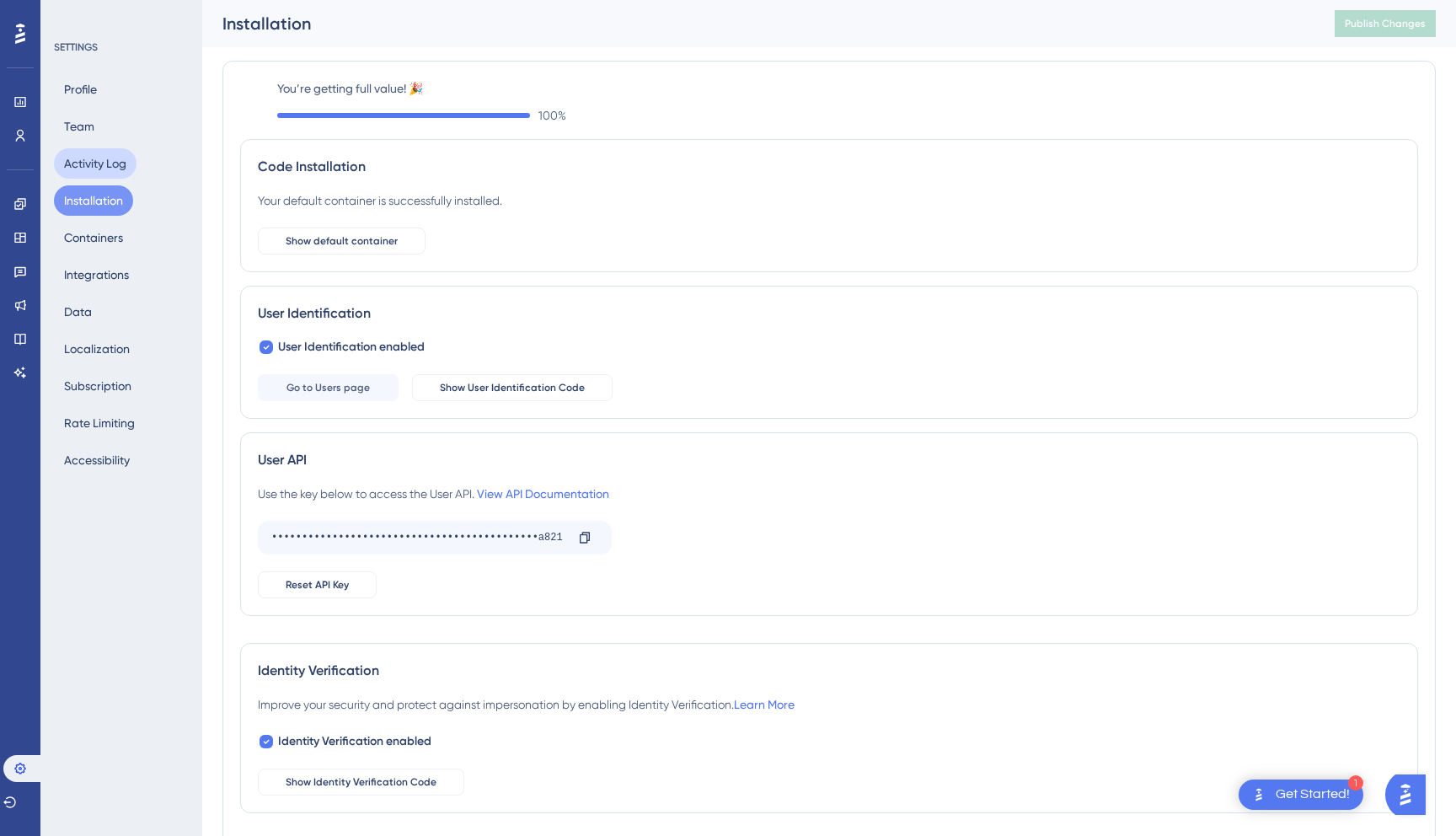
click at [88, 168] on button "Activity Log" at bounding box center [95, 163] width 83 height 30
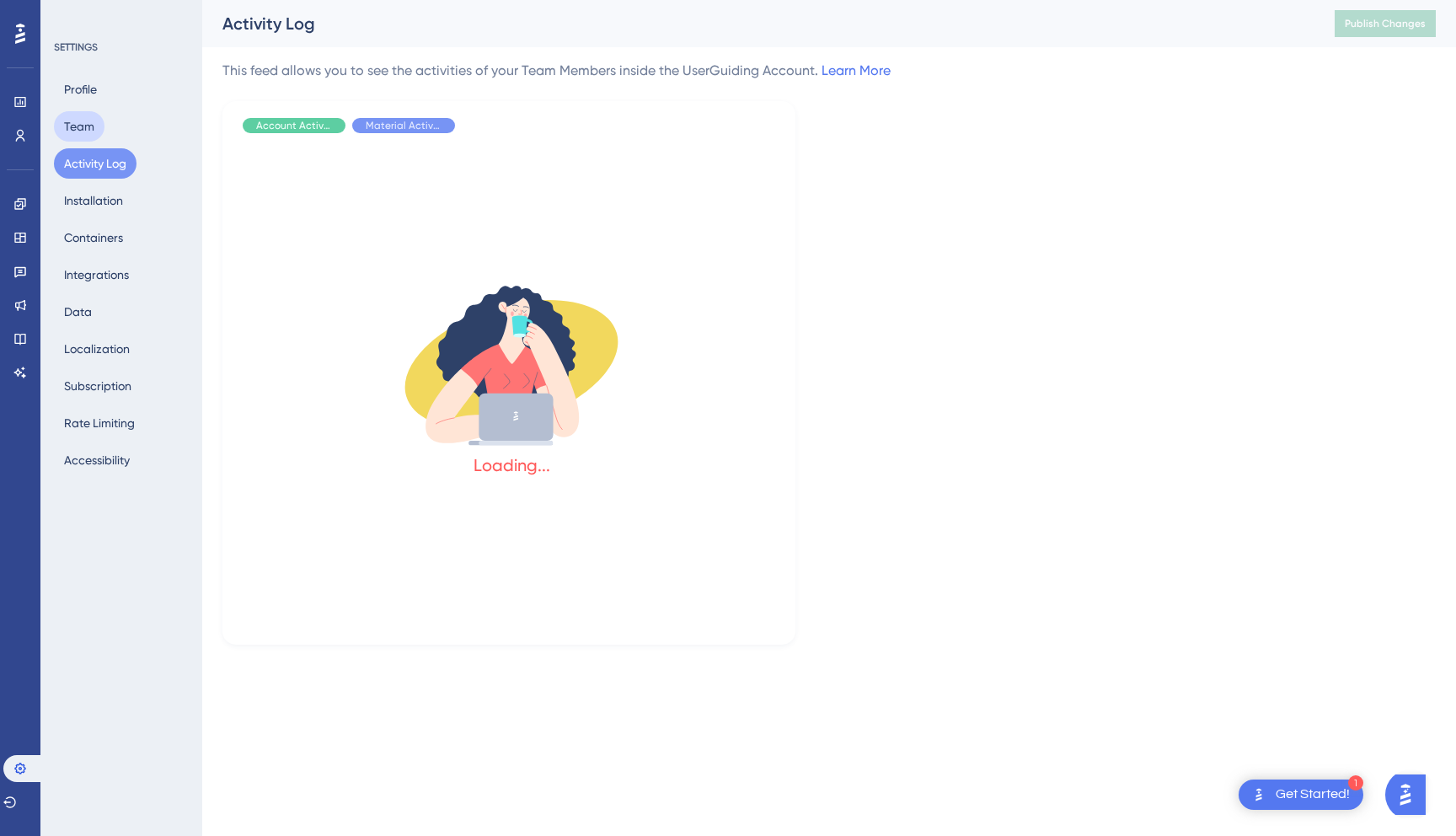
click at [88, 122] on button "Team" at bounding box center [79, 126] width 51 height 30
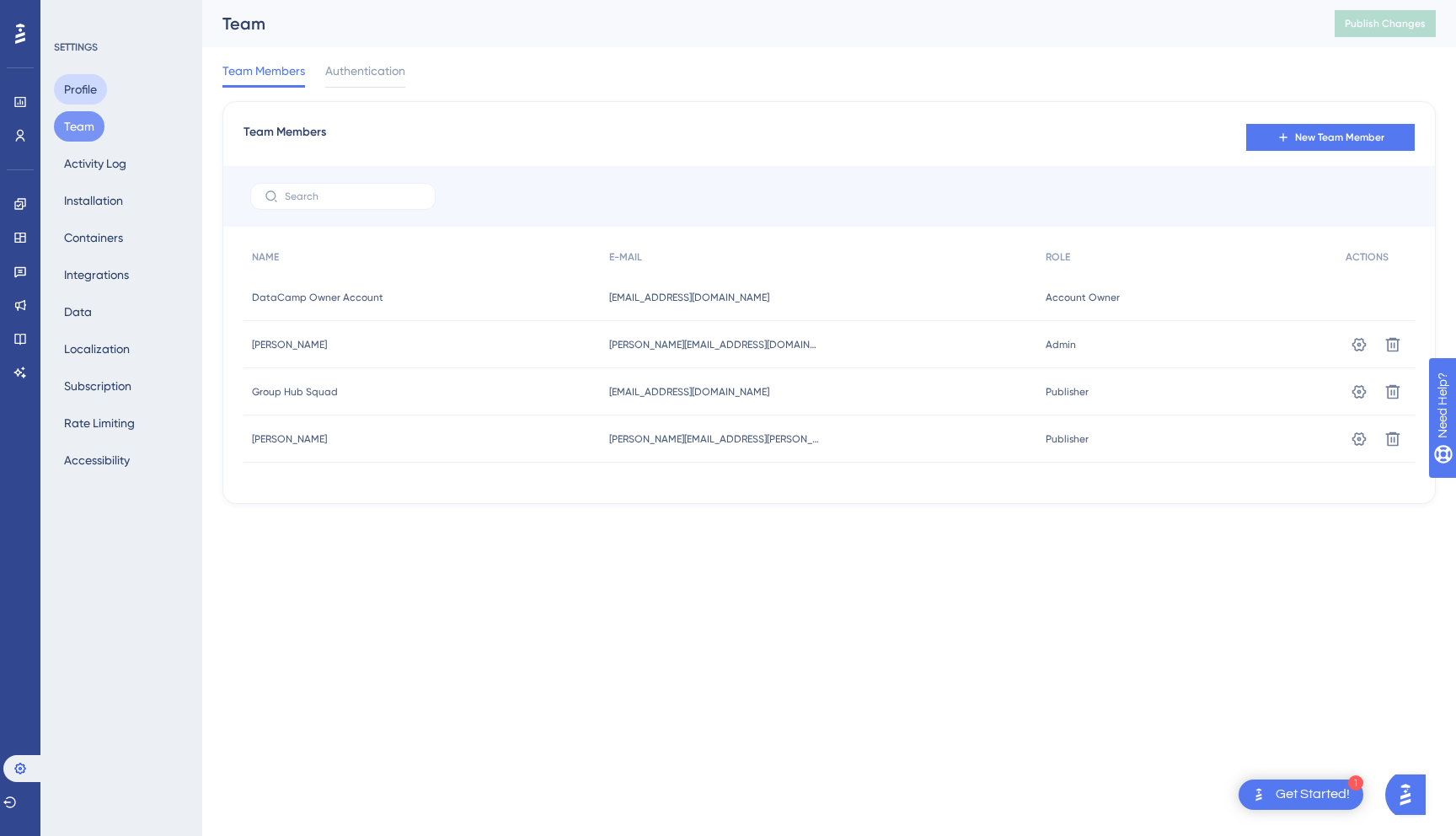
click at [88, 93] on button "Profile" at bounding box center [80, 90] width 53 height 30
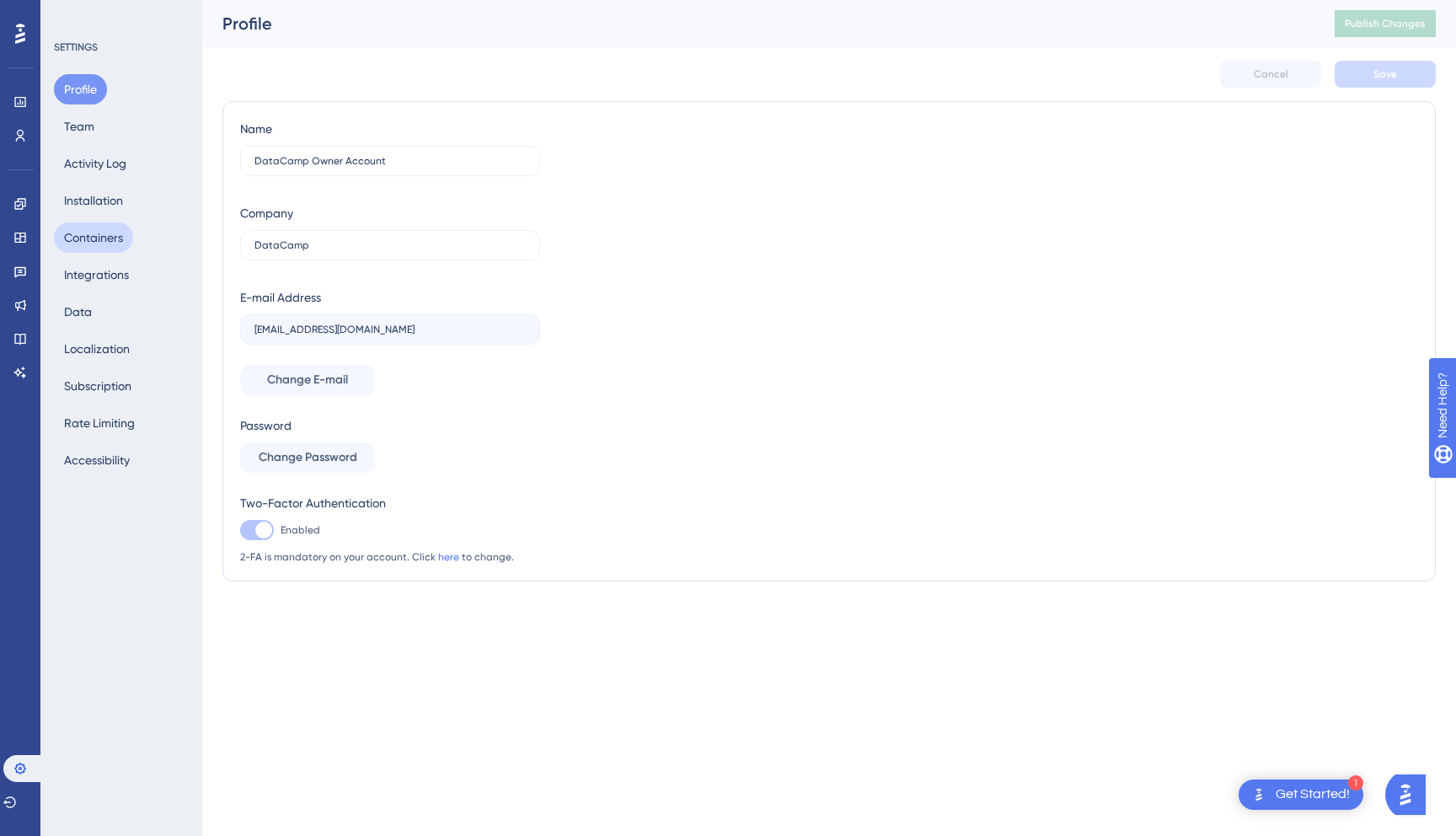
click at [88, 251] on button "Containers" at bounding box center [94, 238] width 80 height 30
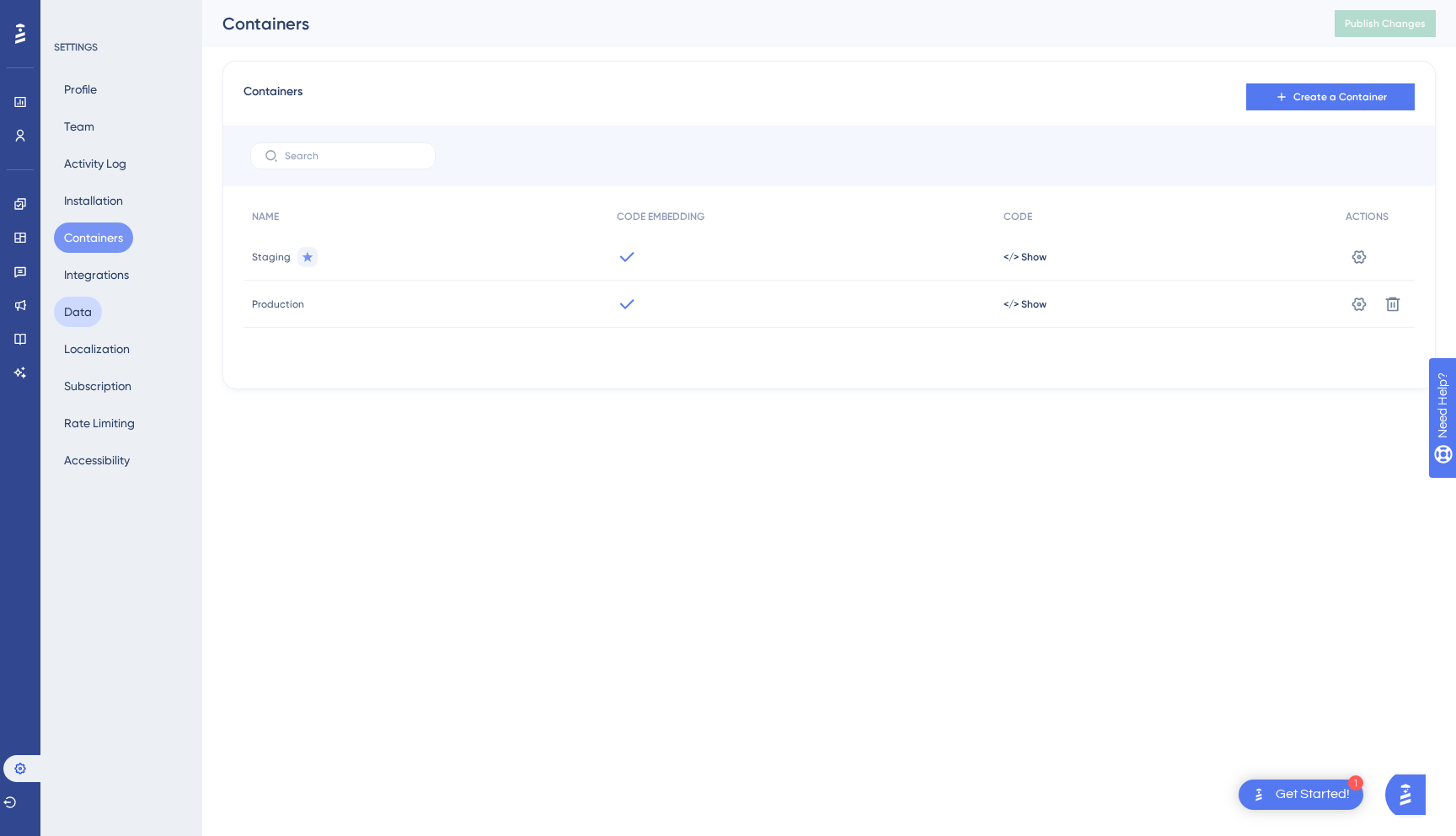
click at [88, 318] on button "Data" at bounding box center [78, 312] width 48 height 30
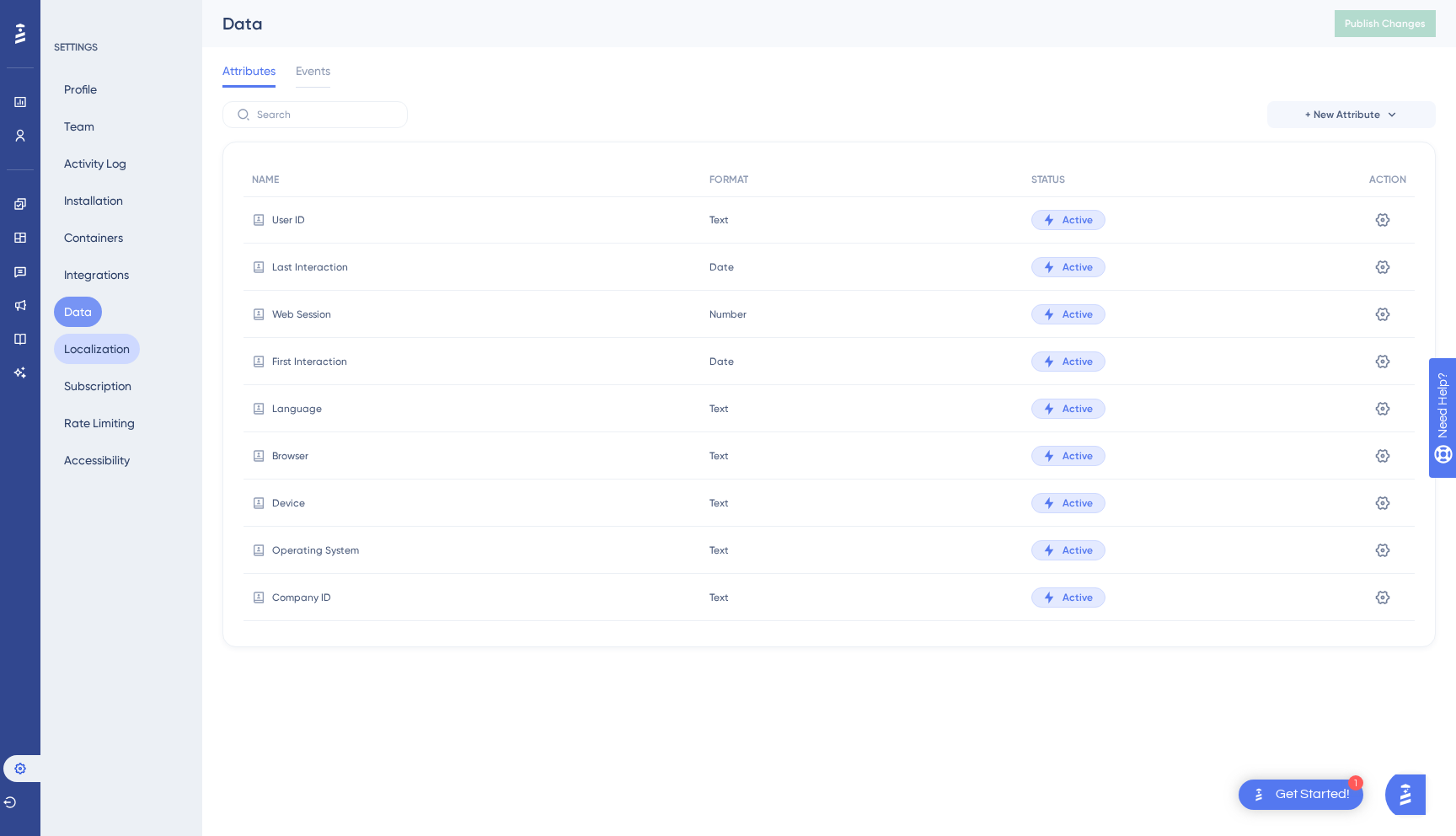
click at [88, 346] on button "Localization" at bounding box center [97, 348] width 86 height 30
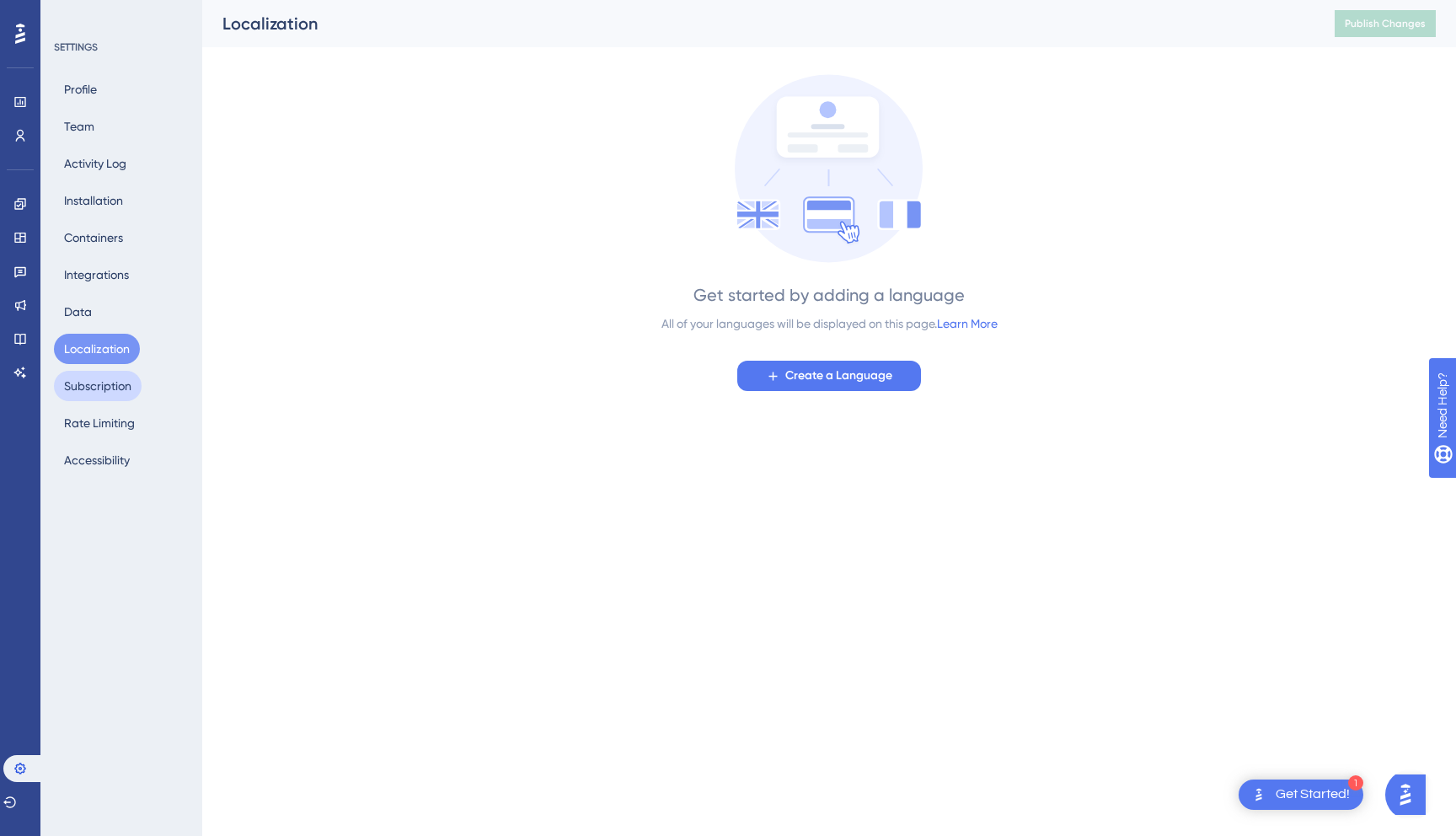
click at [89, 384] on button "Subscription" at bounding box center [98, 386] width 88 height 30
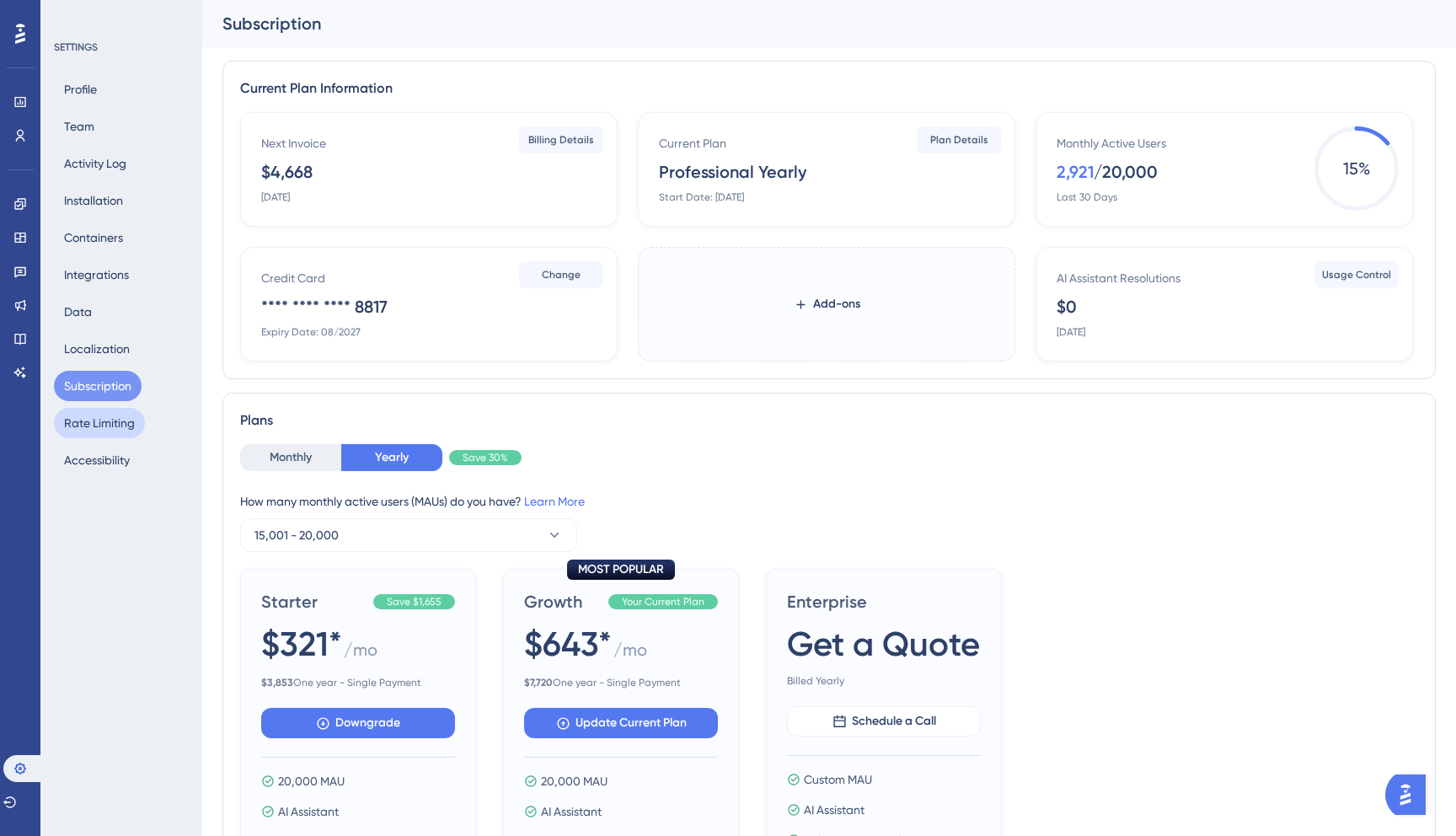
click at [89, 417] on button "Rate Limiting" at bounding box center [99, 423] width 91 height 30
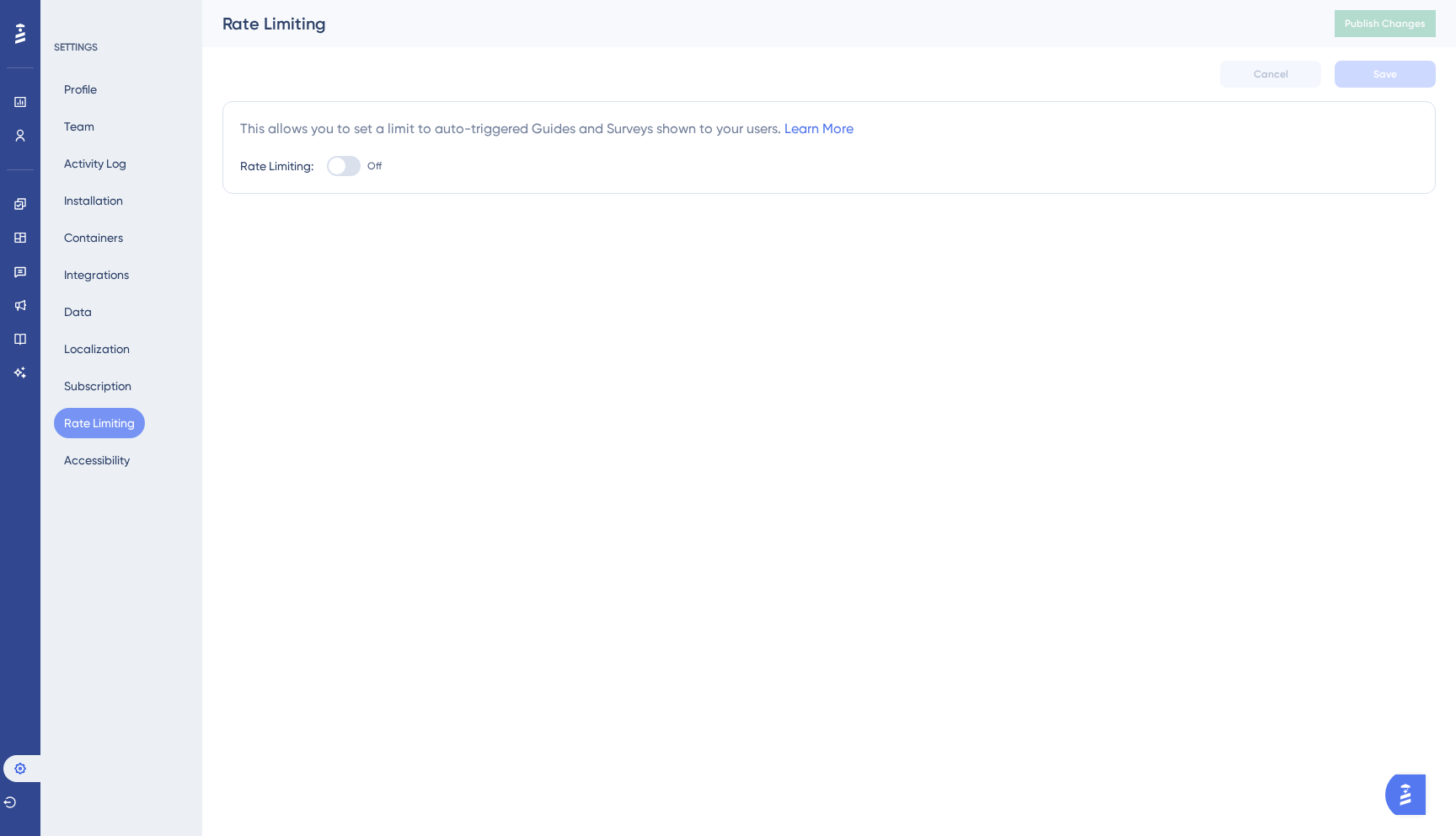
click at [91, 365] on div "Profile Team Activity Log Installation Containers Integrations Data Localizatio…" at bounding box center [121, 275] width 136 height 401
click at [91, 392] on button "Subscription" at bounding box center [98, 386] width 88 height 30
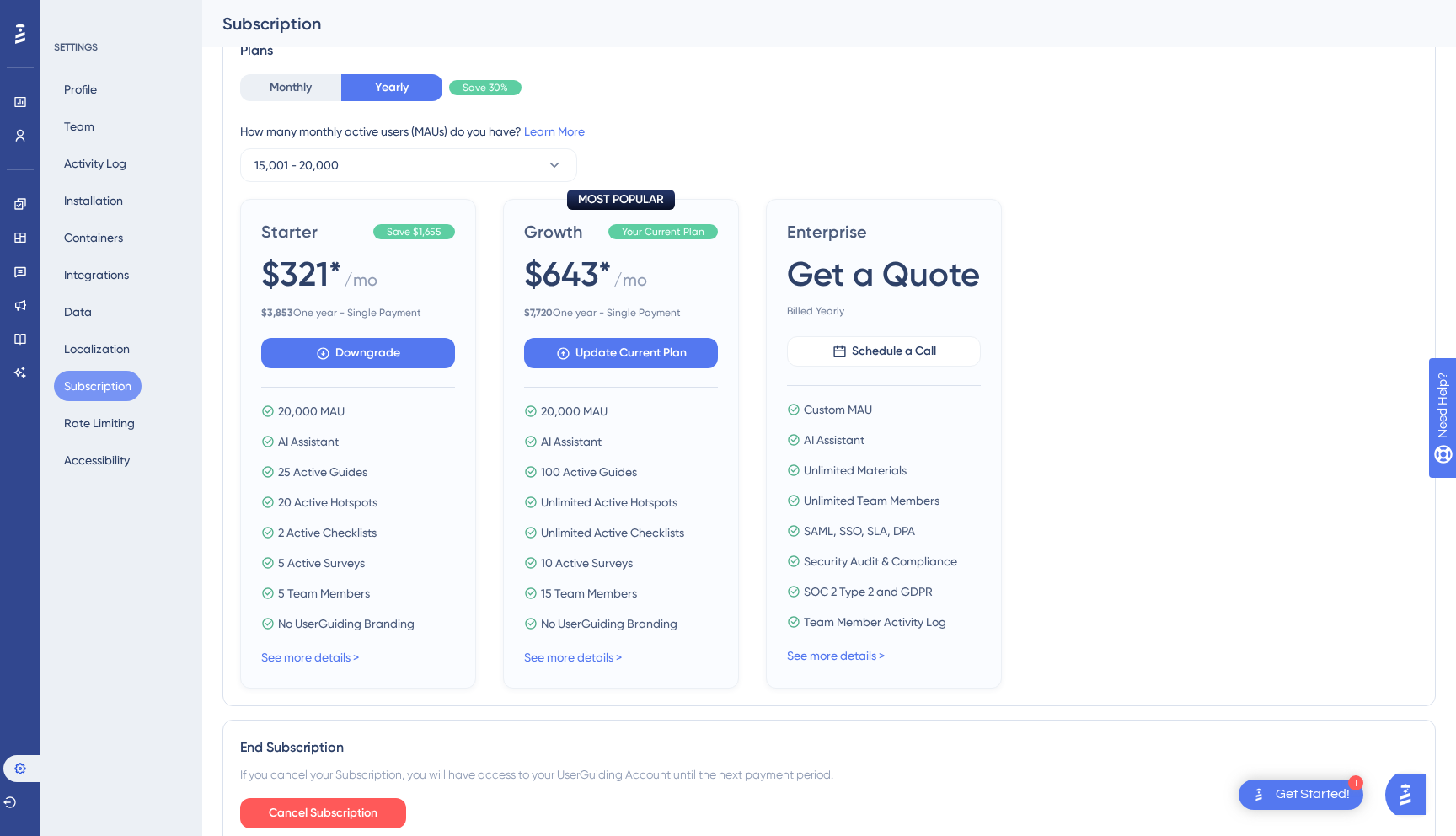
scroll to position [461, 0]
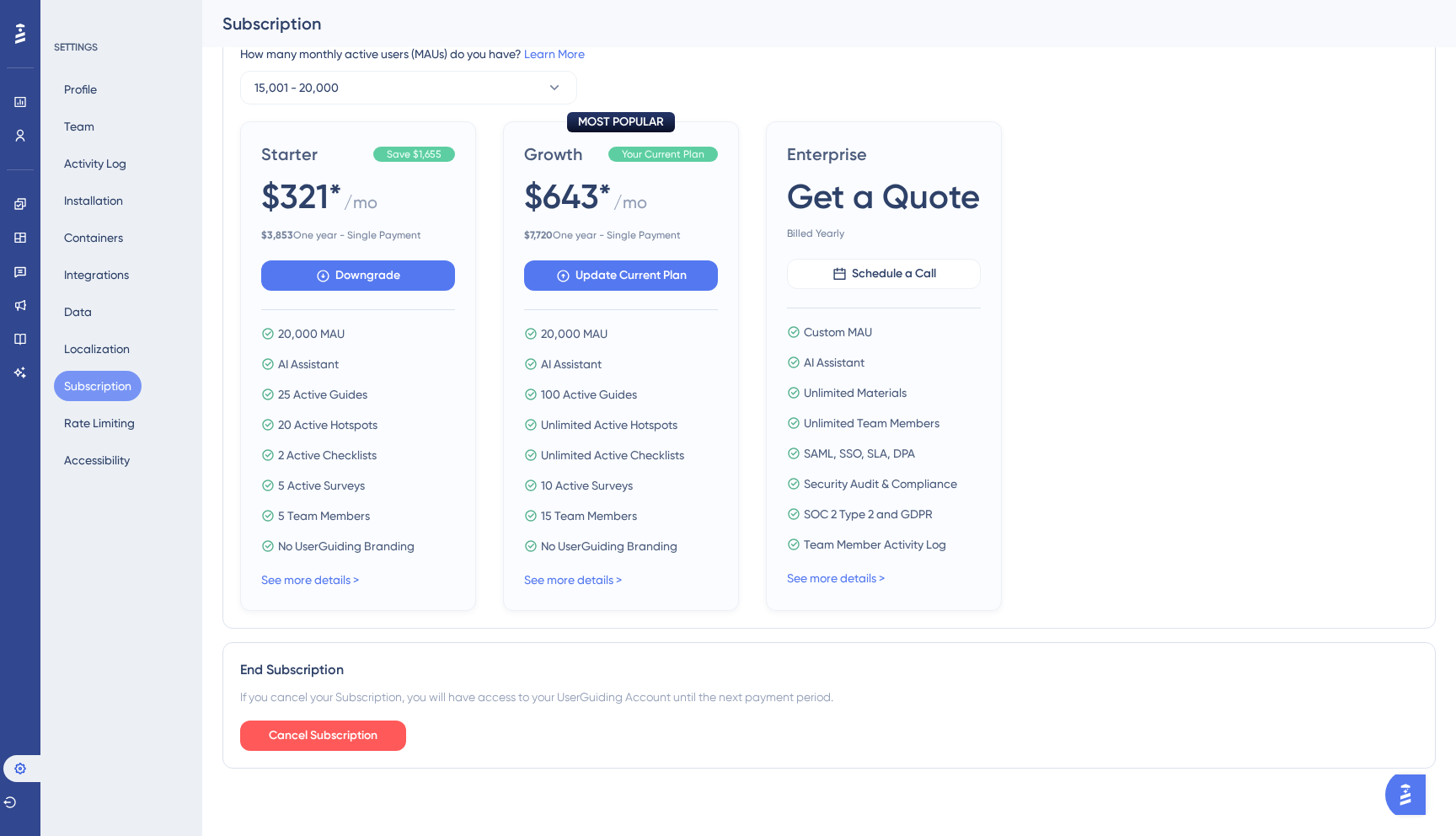
click at [363, 697] on div "If you cancel your Subscription, you will have access to your UserGuiding Accou…" at bounding box center [829, 697] width 1178 height 20
click at [431, 697] on div "If you cancel your Subscription, you will have access to your UserGuiding Accou…" at bounding box center [829, 697] width 1178 height 20
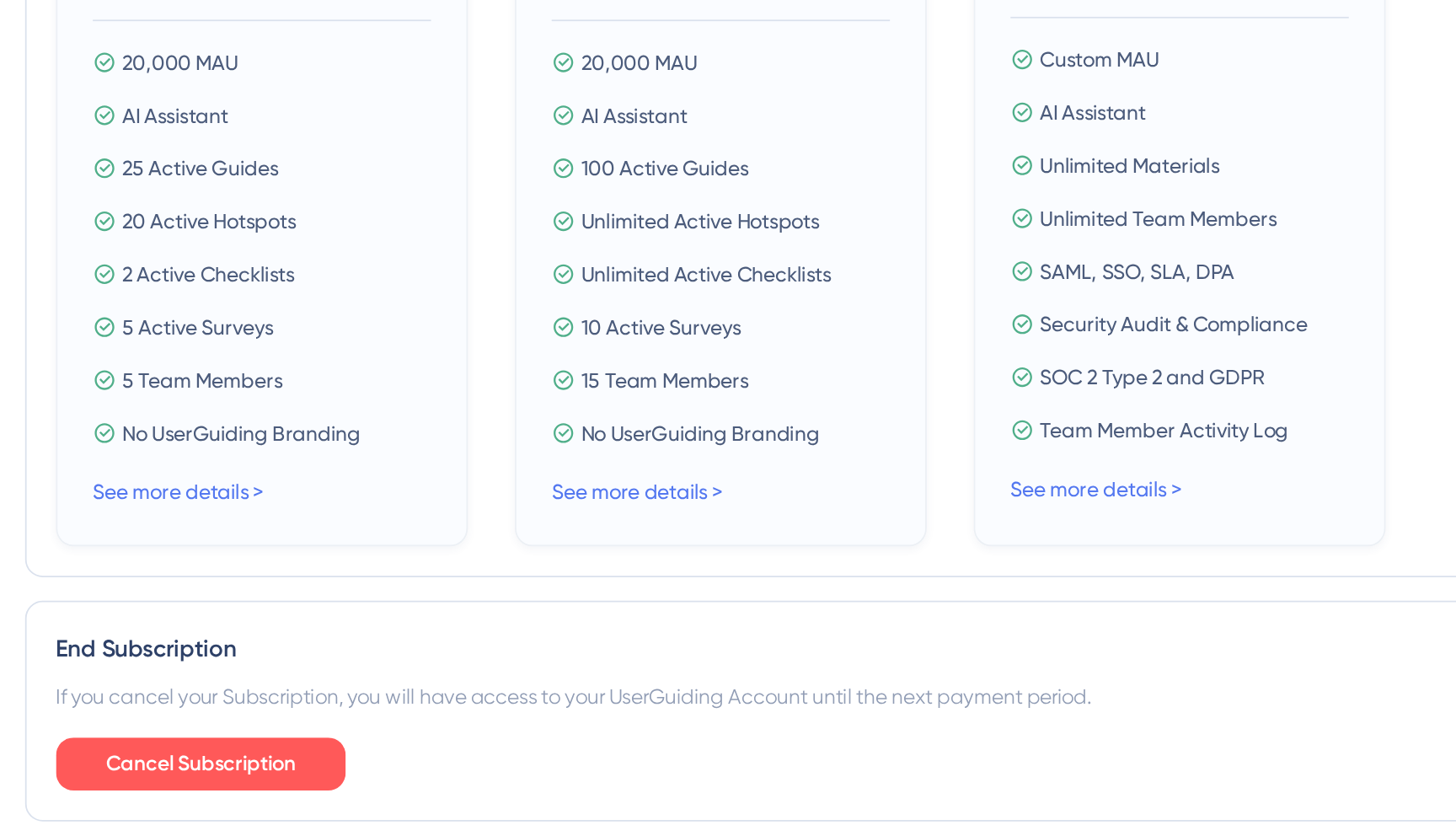
click at [709, 404] on div "20,000 MAU AI Assistant 100 Active Guides Unlimited Active Hotspots Unlimited A…" at bounding box center [621, 440] width 194 height 233
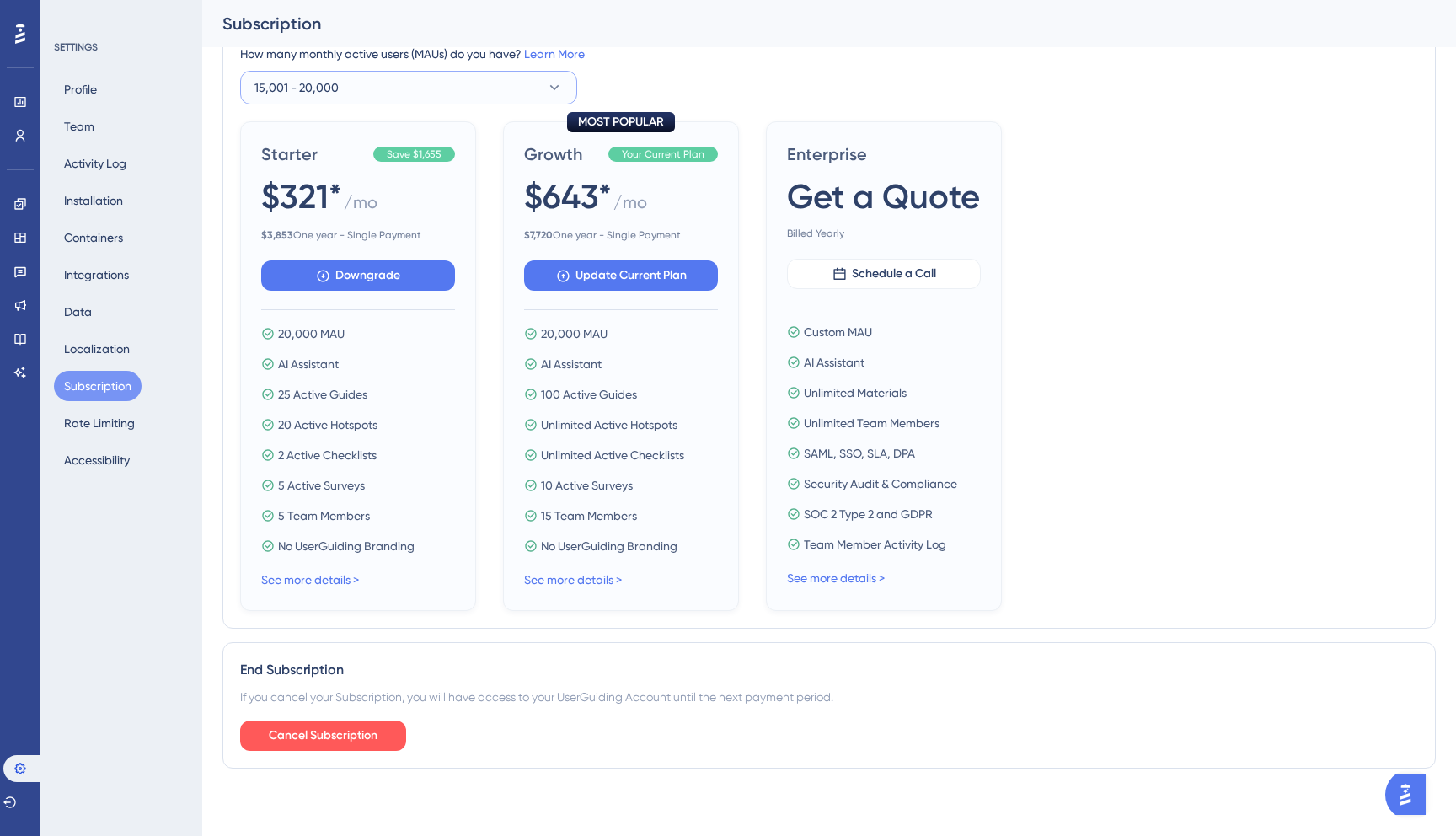
click at [426, 85] on button "15,001 - 20,000" at bounding box center [408, 88] width 337 height 34
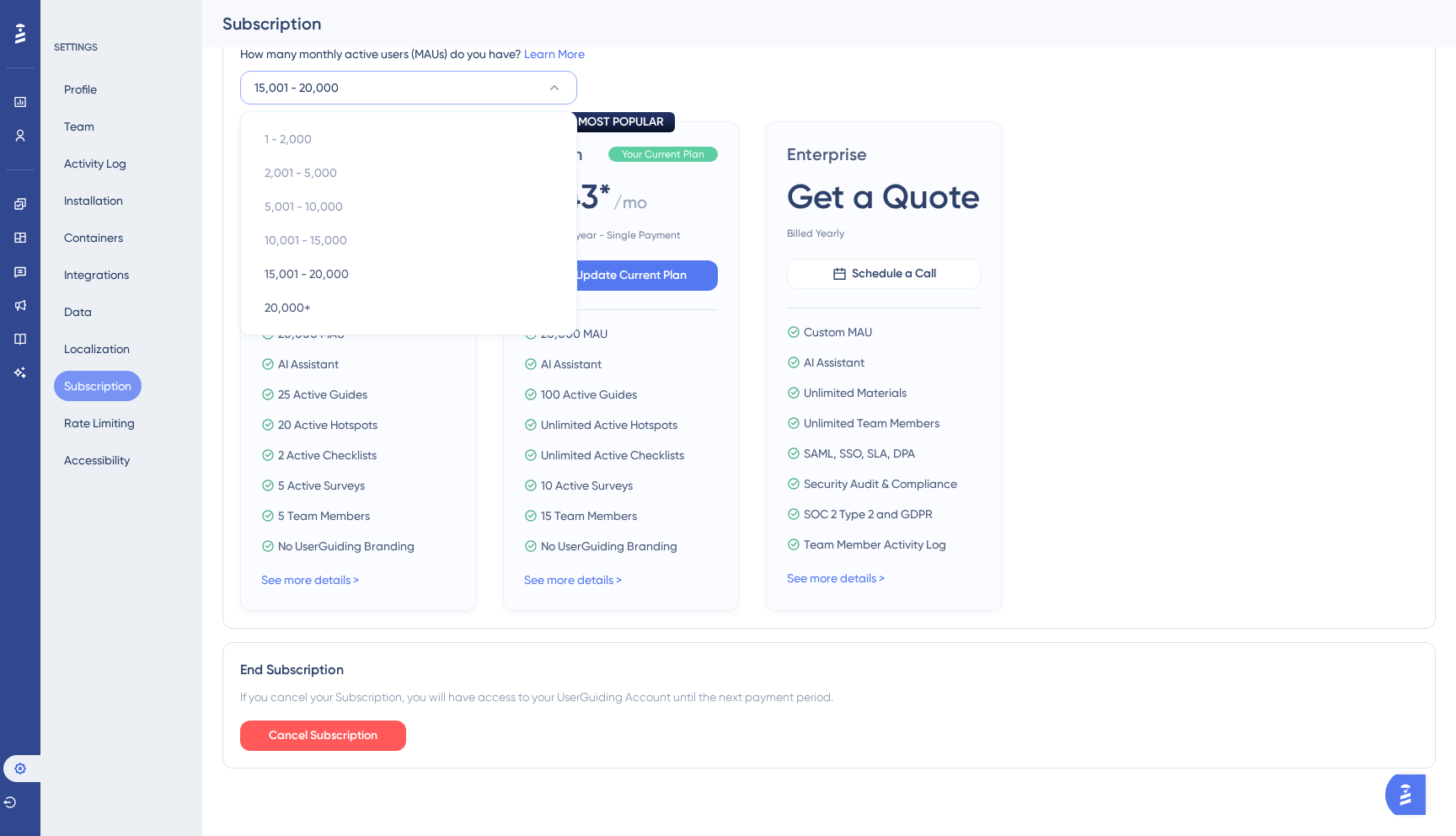
click at [426, 83] on button "15,001 - 20,000" at bounding box center [408, 88] width 337 height 34
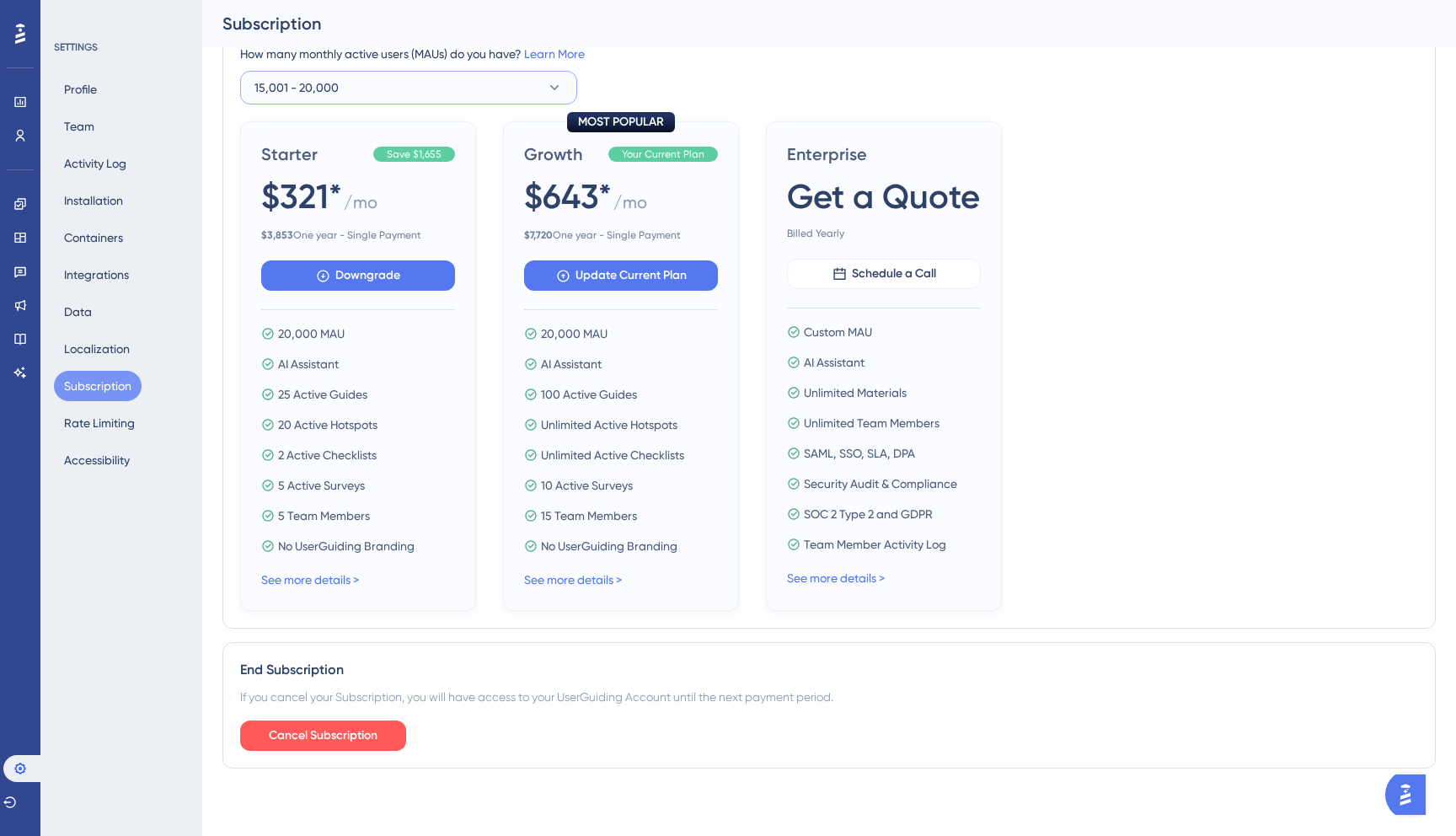
click at [426, 83] on button "15,001 - 20,000" at bounding box center [408, 88] width 337 height 34
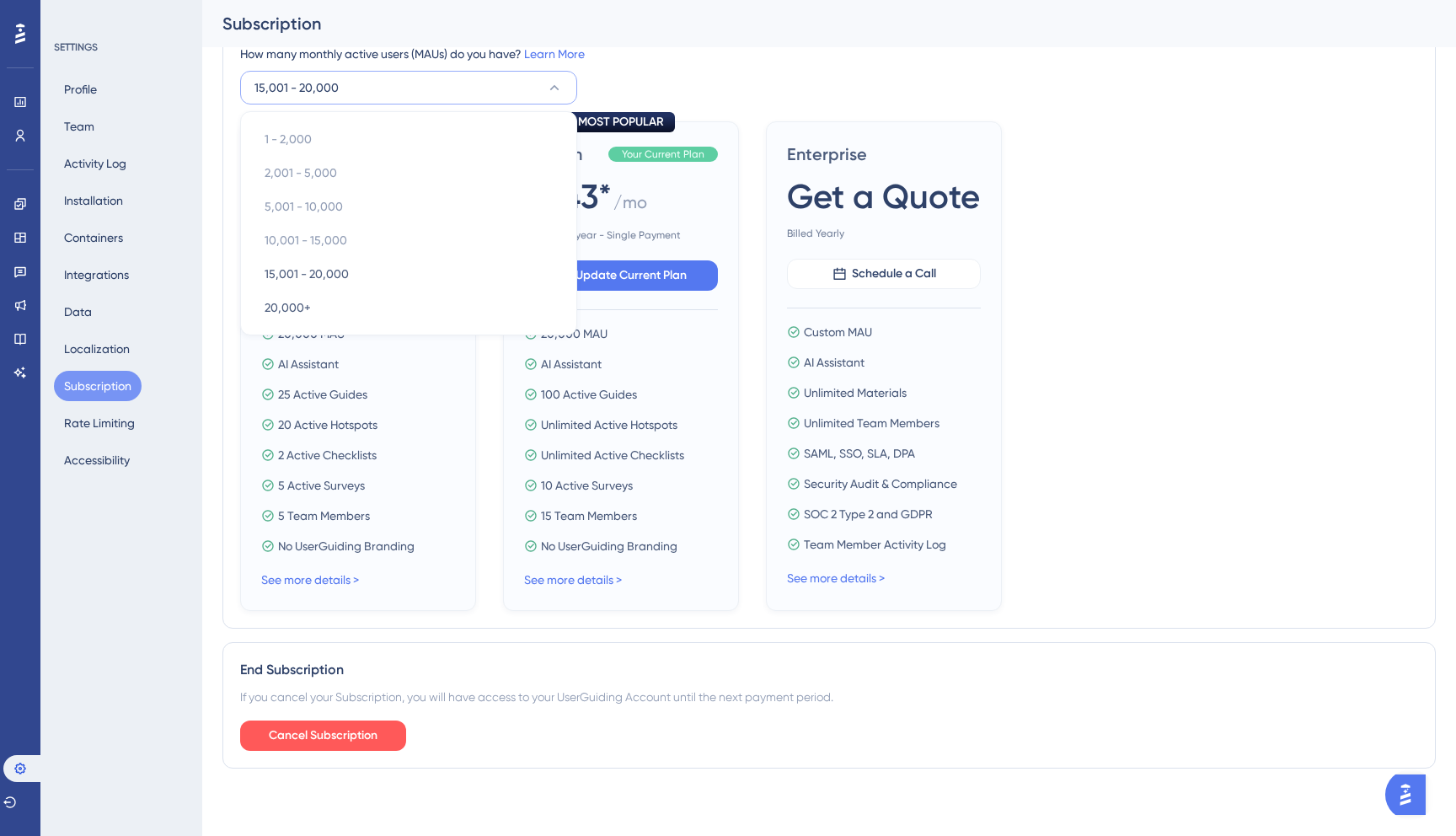
click at [655, 437] on div "20,000 MAU AI Assistant 100 Active Guides Unlimited Active Hotspots Unlimited A…" at bounding box center [621, 440] width 194 height 233
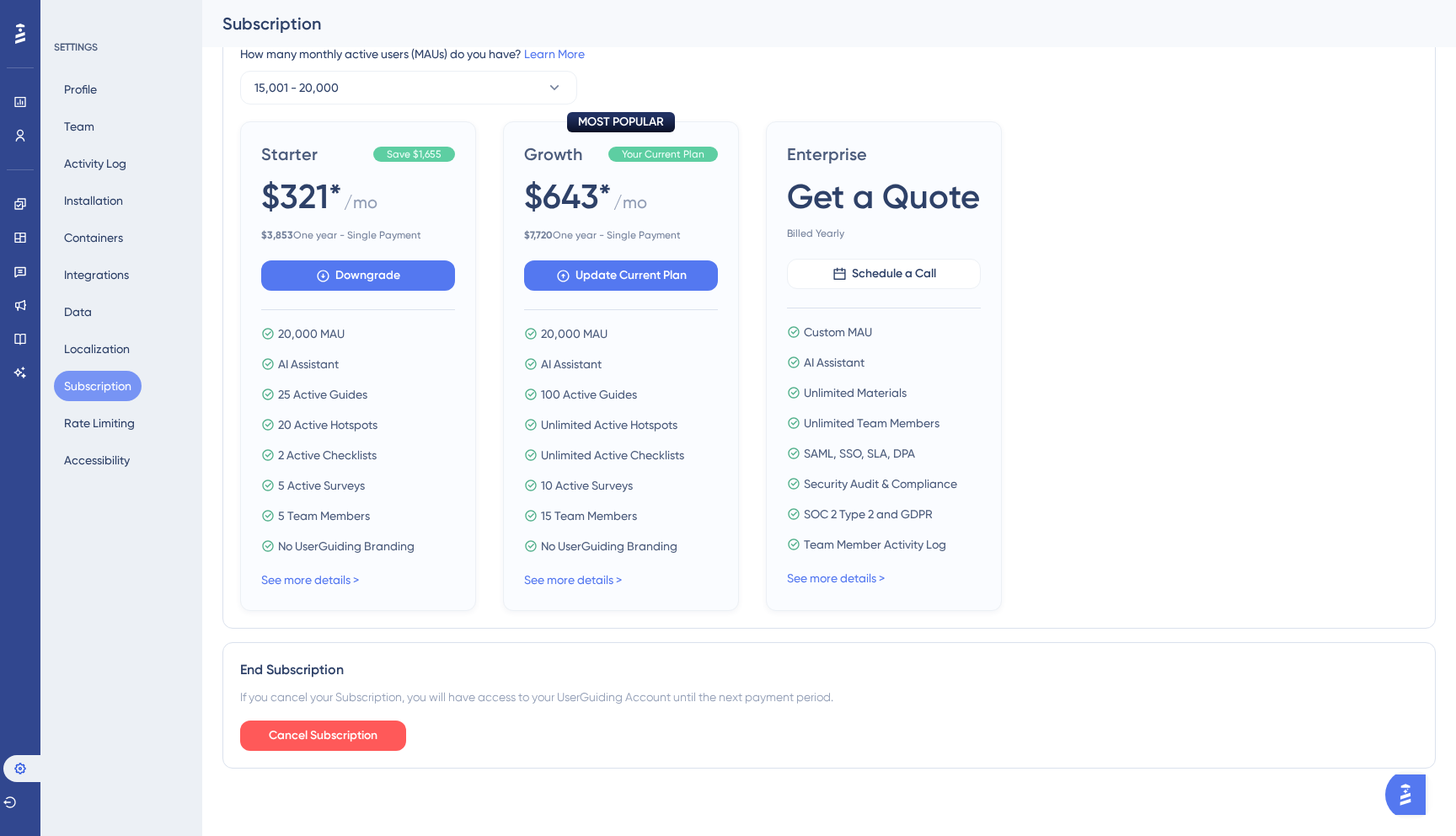
click at [466, 630] on div "Current Plan Information Next Invoice $4,668 September 6, 2026 Billing Details …" at bounding box center [829, 197] width 1213 height 1168
click at [328, 731] on span "Cancel Subscription" at bounding box center [322, 735] width 108 height 20
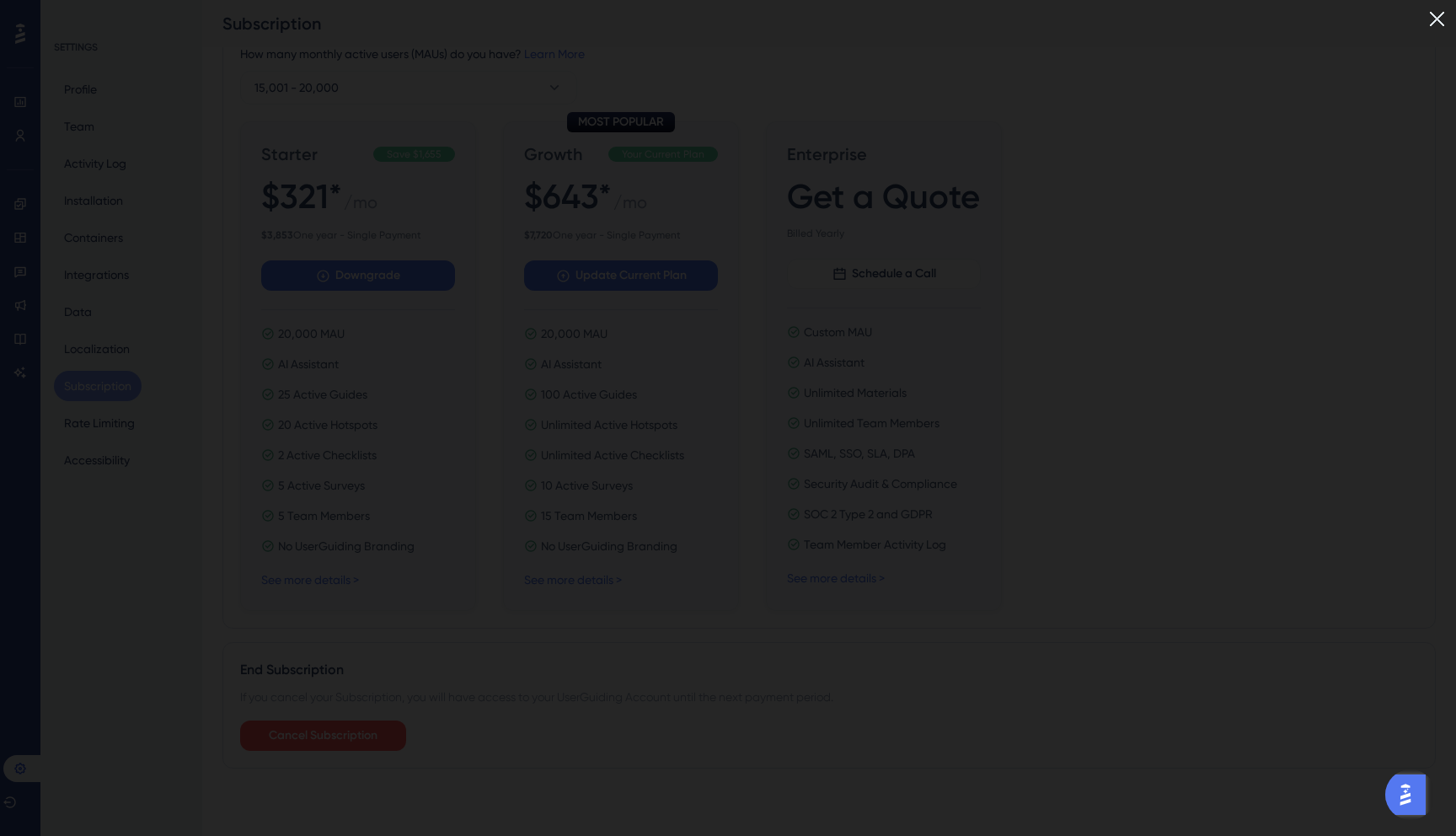
click at [1433, 23] on img at bounding box center [1437, 19] width 28 height 28
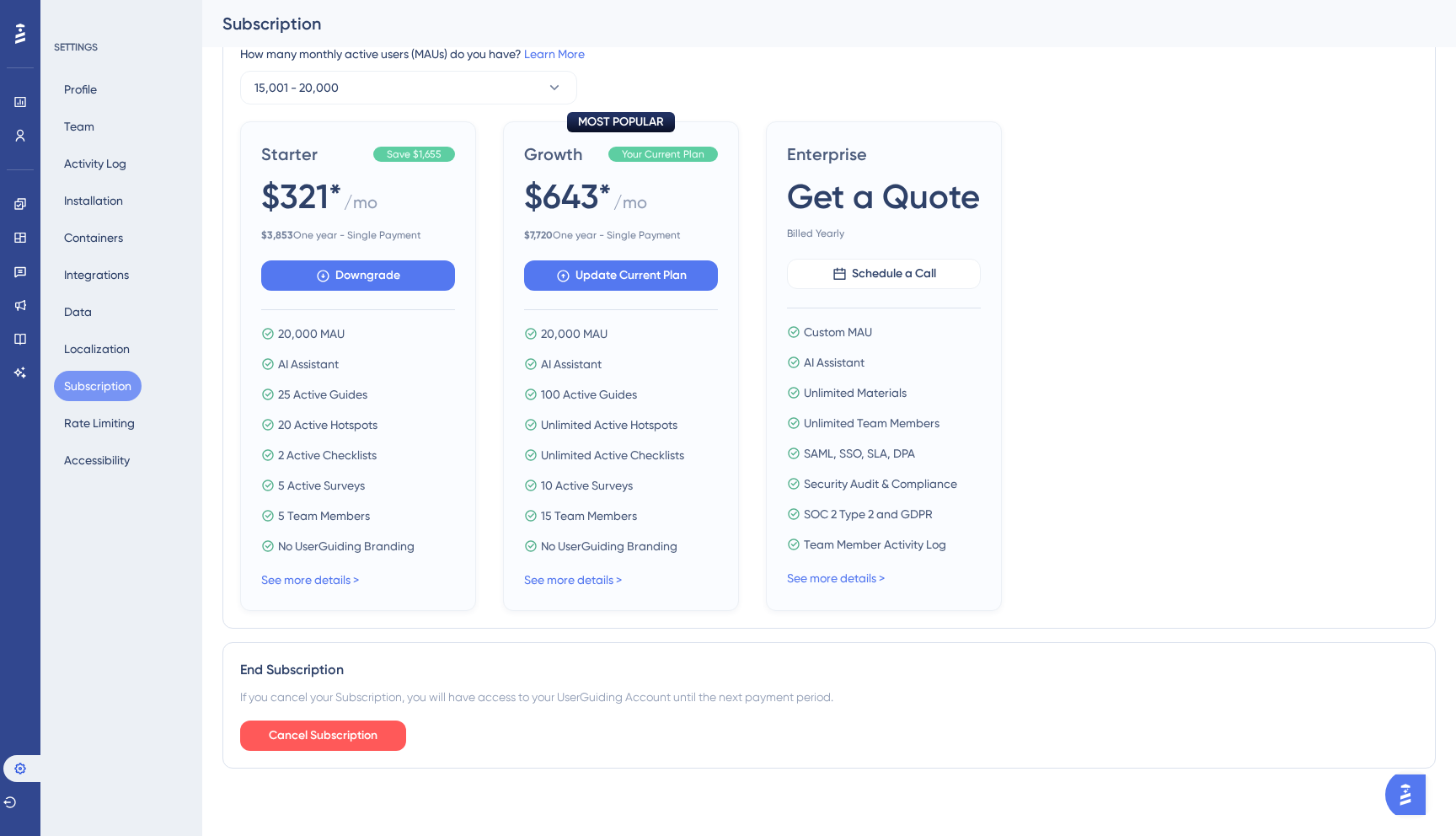
click at [104, 390] on button "Subscription" at bounding box center [98, 386] width 88 height 30
click at [707, 655] on div "End Subscription If you cancel your Subscription, you will have access to your …" at bounding box center [829, 705] width 1213 height 126
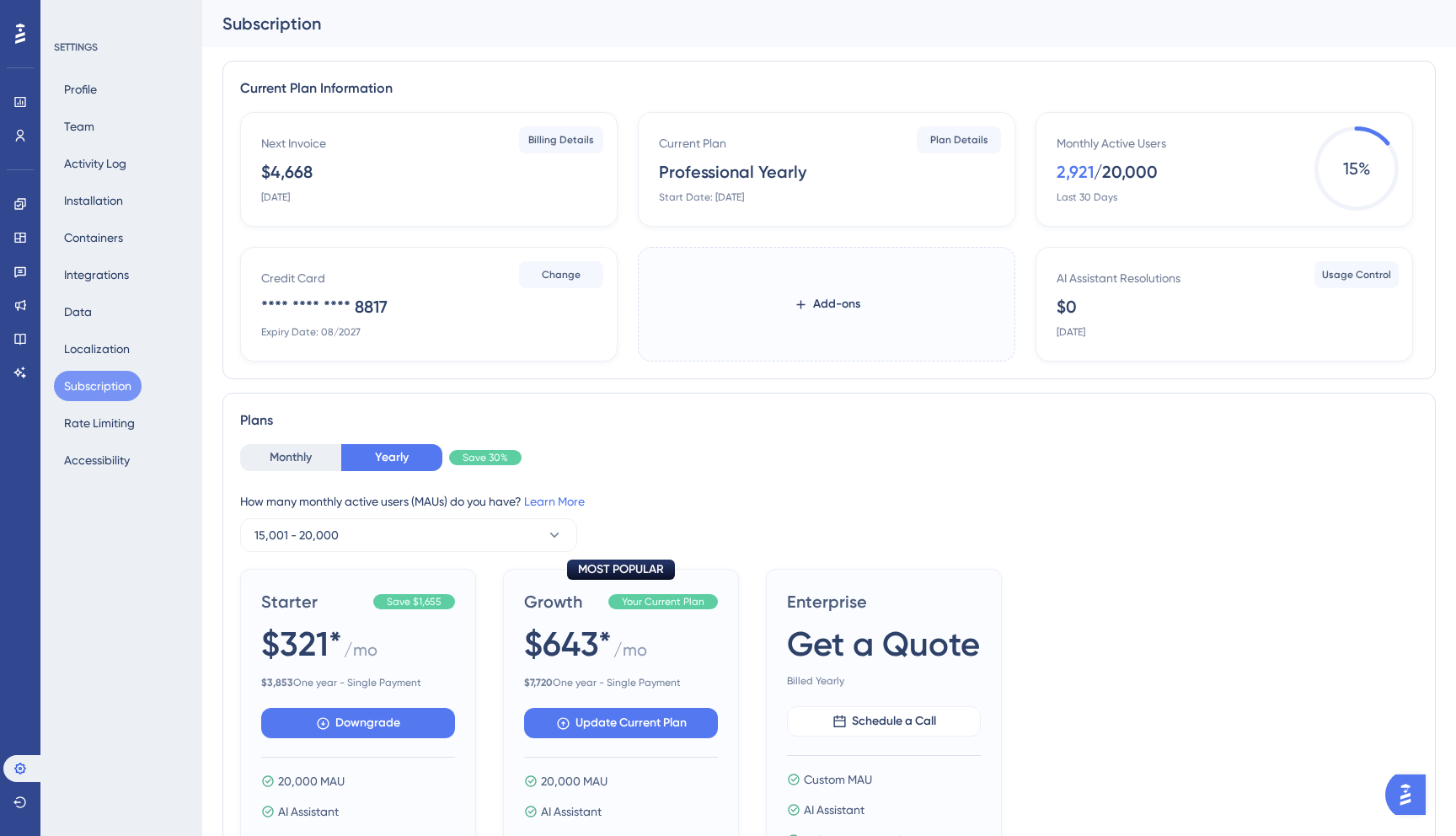
click at [919, 464] on div "Monthly Yearly Save 30%" at bounding box center [829, 457] width 1178 height 27
